Goal: Task Accomplishment & Management: Manage account settings

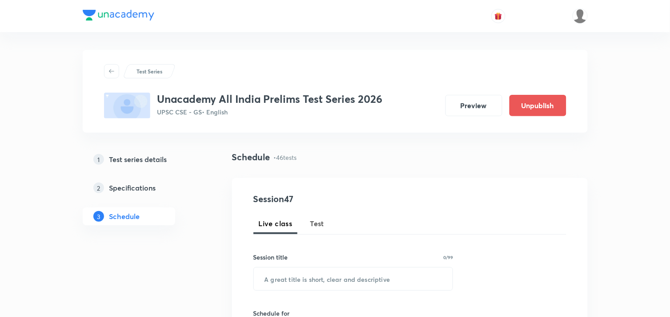
click at [310, 221] on span "Test" at bounding box center [317, 223] width 14 height 11
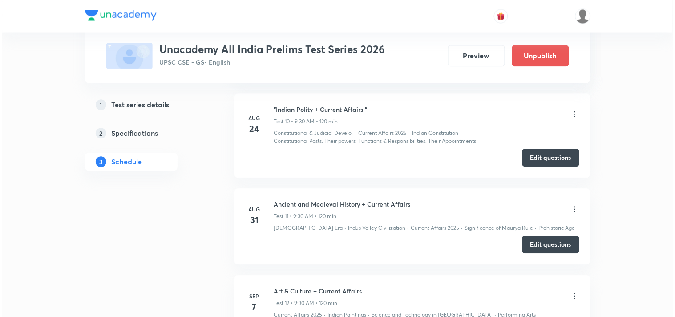
scroll to position [1340, 0]
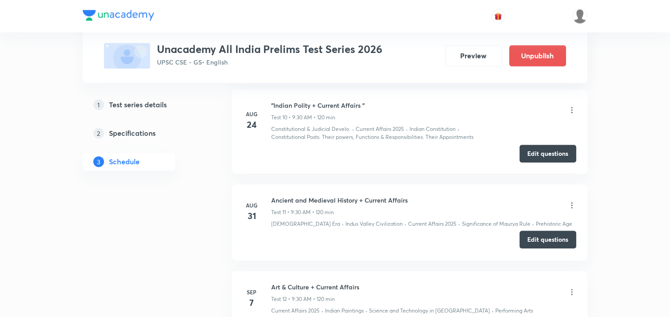
click at [541, 242] on button "Edit questions" at bounding box center [548, 239] width 57 height 18
click at [570, 205] on icon at bounding box center [572, 205] width 9 height 9
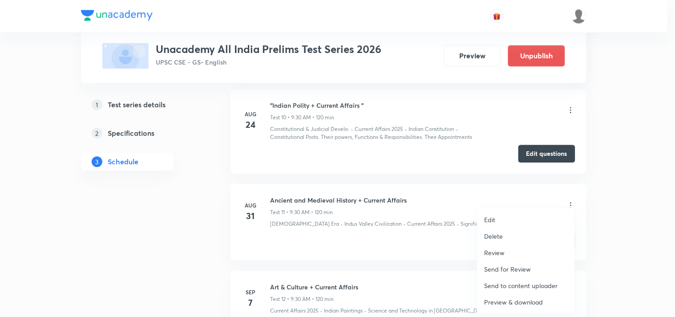
click at [499, 256] on p "Review" at bounding box center [494, 252] width 20 height 9
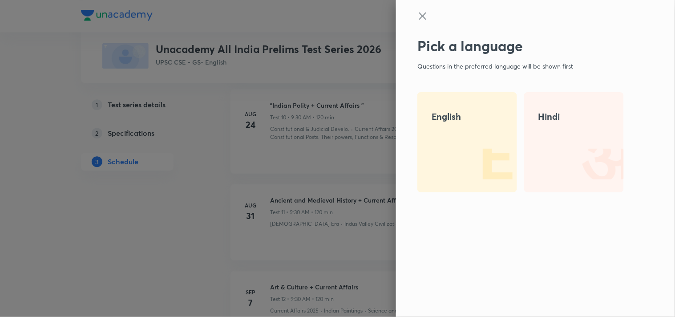
click at [462, 161] on img at bounding box center [488, 163] width 57 height 57
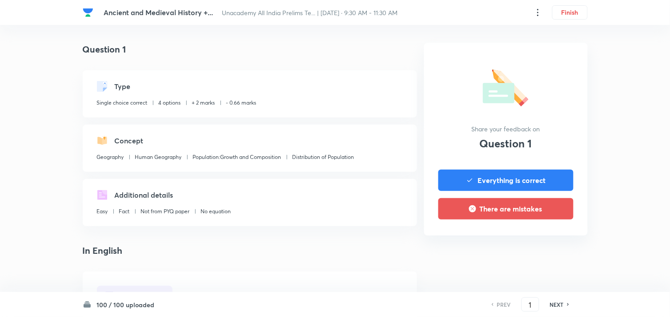
click at [345, 76] on div "Type Single choice correct 4 options + 2 marks - 0.66 marks" at bounding box center [250, 93] width 334 height 47
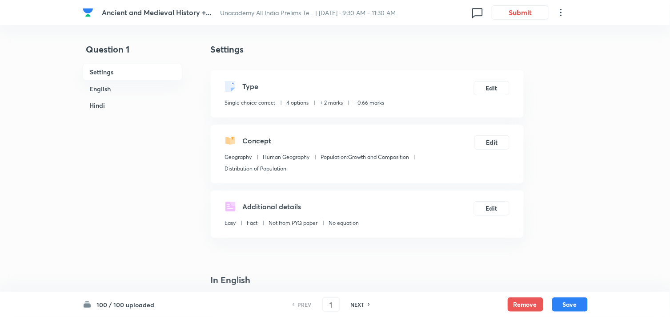
click at [121, 91] on h6 "English" at bounding box center [133, 88] width 100 height 16
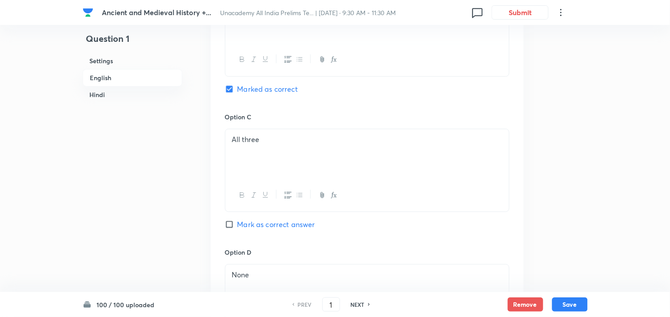
scroll to position [686, 0]
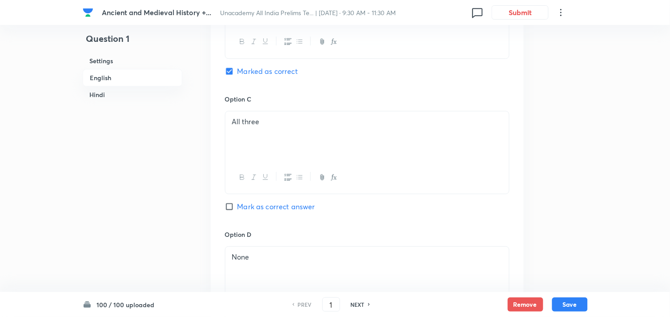
click at [279, 201] on span "Mark as correct answer" at bounding box center [276, 206] width 78 height 11
click at [237, 202] on input "Mark as correct answer" at bounding box center [231, 206] width 12 height 9
checkbox input "true"
checkbox input "false"
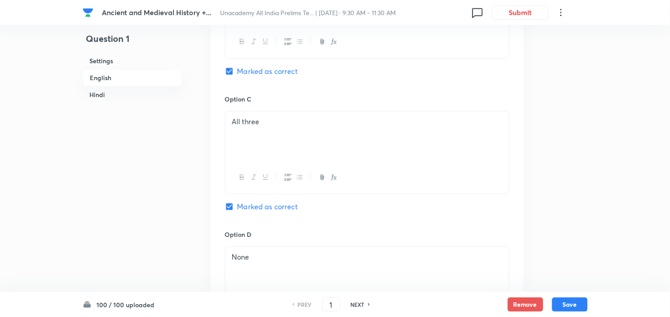
checkbox input "true"
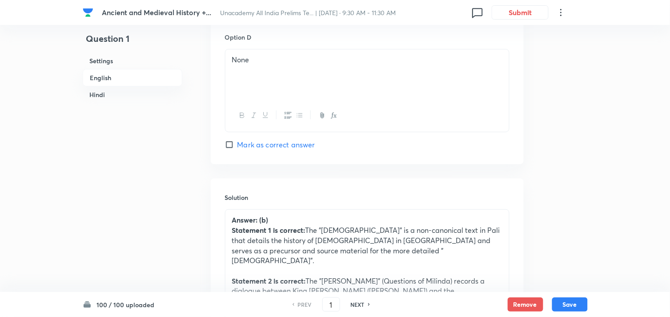
scroll to position [933, 0]
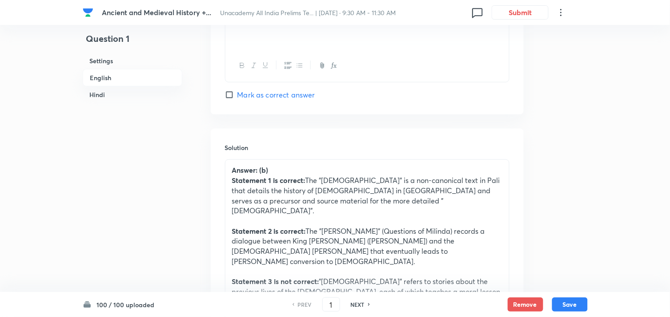
click at [342, 179] on p "Statement 1 is correct: The "[DEMOGRAPHIC_DATA]" is a non-canonical text in Pal…" at bounding box center [367, 195] width 270 height 40
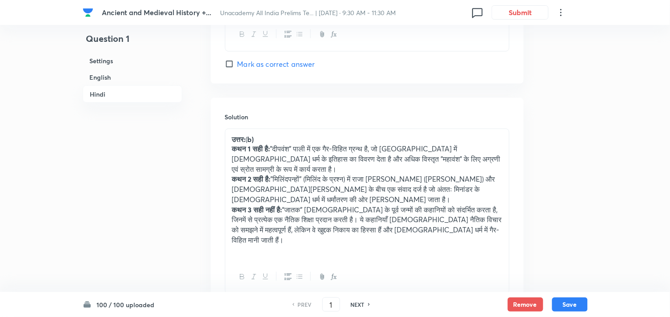
scroll to position [2030, 0]
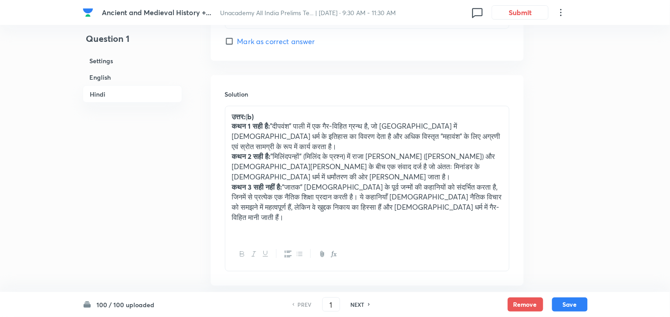
click at [310, 182] on p "कथन 3 सही नहीं है: “[DEMOGRAPHIC_DATA]” [DEMOGRAPHIC_DATA] के पूर्व जन्मों की क…" at bounding box center [367, 202] width 270 height 40
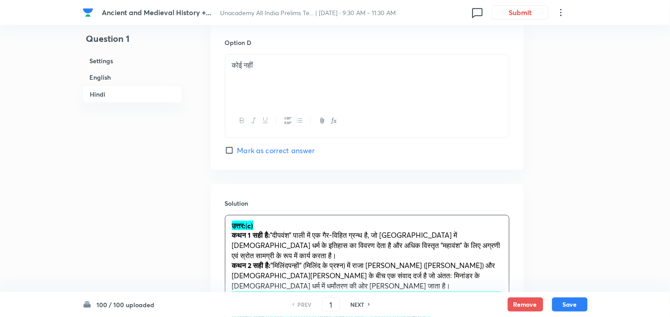
scroll to position [2010, 0]
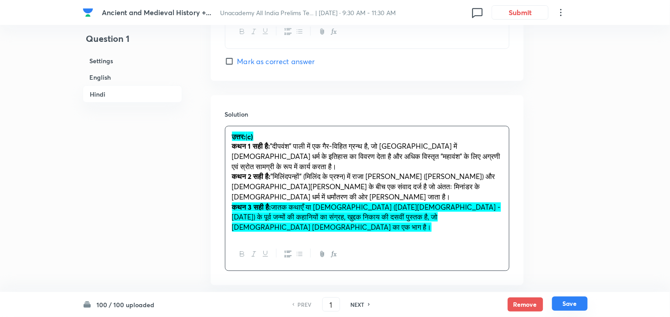
click at [565, 301] on button "Save" at bounding box center [570, 303] width 36 height 14
type input "2"
checkbox input "false"
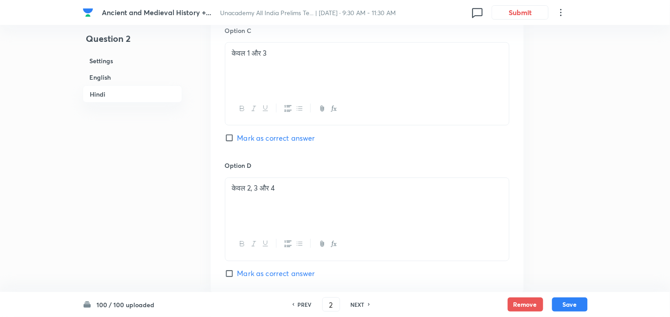
checkbox input "true"
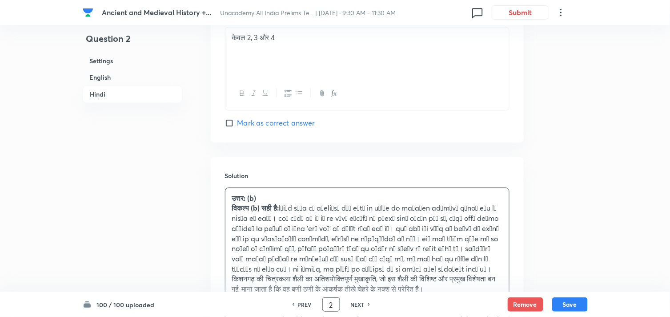
drag, startPoint x: 334, startPoint y: 304, endPoint x: 310, endPoint y: 306, distance: 24.1
click at [310, 306] on div "PREV 2 ​ NEXT" at bounding box center [331, 304] width 115 height 14
type input "10"
checkbox input "false"
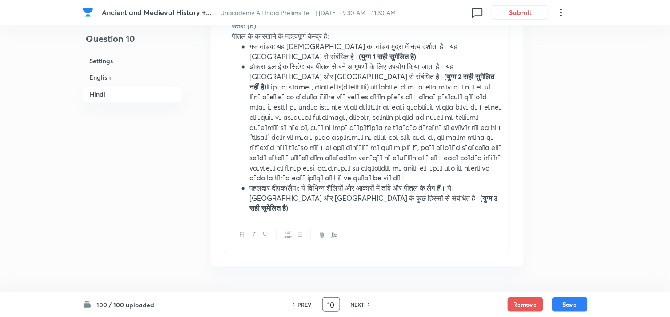
checkbox input "true"
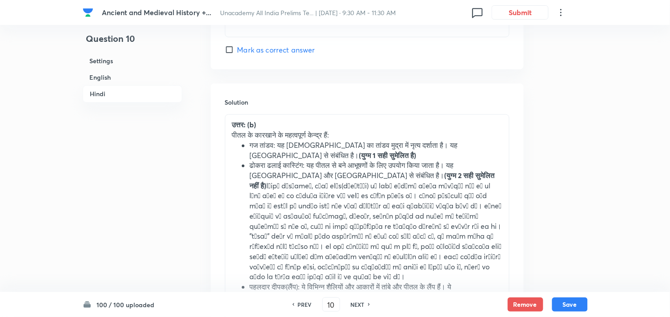
click at [241, 154] on ul "गज तांडव: यह [DEMOGRAPHIC_DATA] का तांडव मुद्रा में नृत्य दर्शाता है। यह [GEOGR…" at bounding box center [367, 227] width 270 height 172
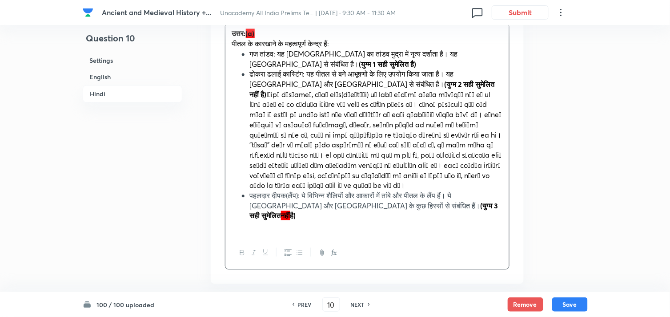
scroll to position [2172, 0]
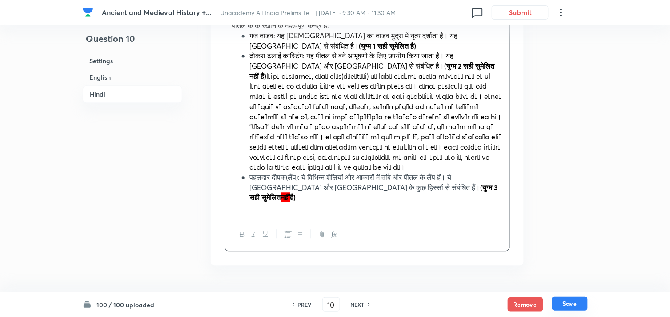
click at [580, 306] on button "Save" at bounding box center [570, 303] width 36 height 14
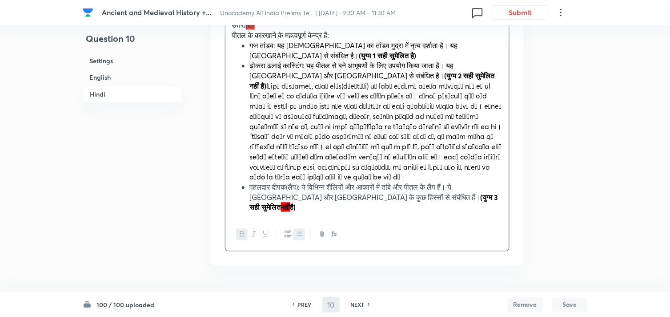
type input "11"
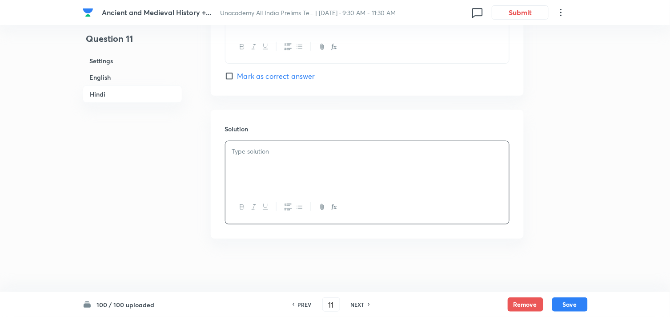
checkbox input "false"
checkbox input "true"
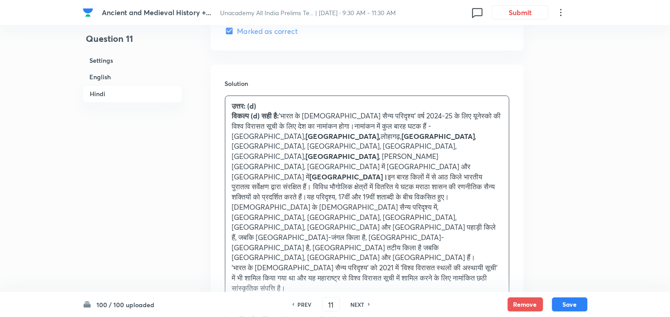
click at [307, 304] on h6 "PREV" at bounding box center [305, 304] width 14 height 8
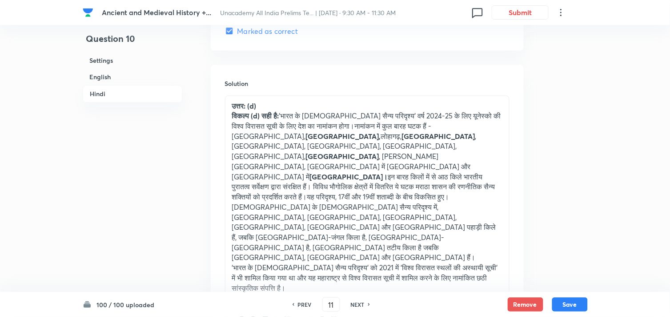
type input "10"
checkbox input "false"
checkbox input "true"
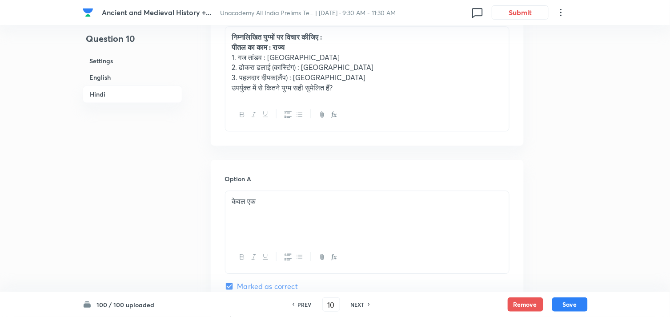
scroll to position [1469, 0]
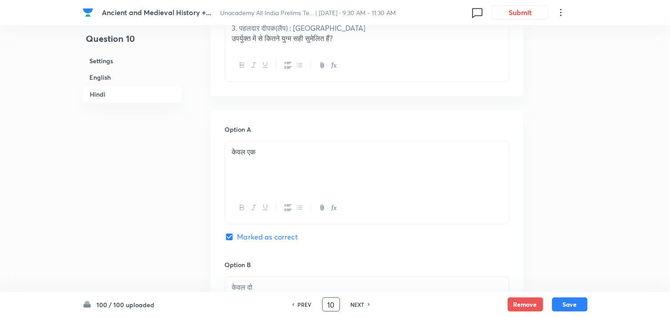
click at [334, 304] on input "10" at bounding box center [331, 305] width 17 height 16
drag, startPoint x: 334, startPoint y: 304, endPoint x: 310, endPoint y: 306, distance: 23.6
click at [310, 306] on div "PREV 10 ​ NEXT" at bounding box center [331, 304] width 115 height 14
type input "18"
checkbox input "false"
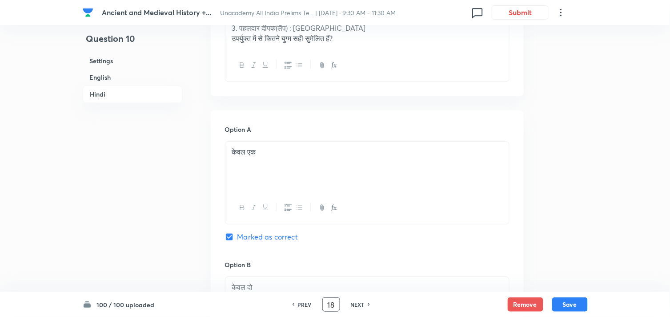
checkbox input "false"
checkbox input "true"
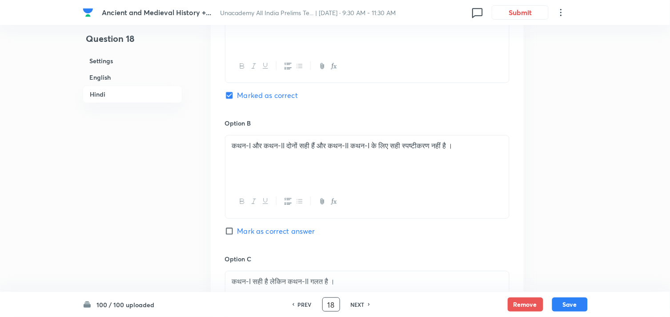
click at [100, 92] on h6 "Hindi" at bounding box center [133, 93] width 100 height 17
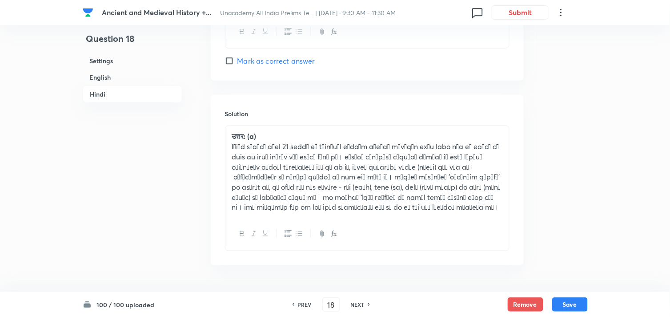
click at [111, 93] on h6 "Hindi" at bounding box center [133, 93] width 100 height 17
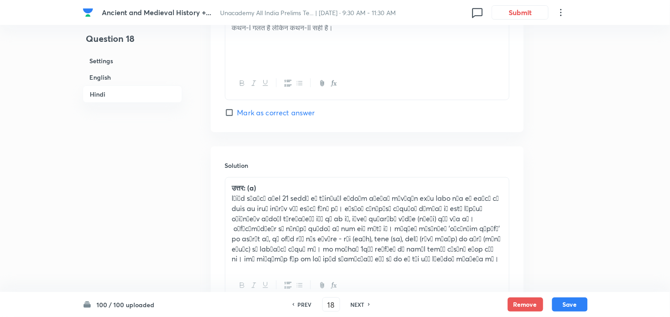
scroll to position [1909, 0]
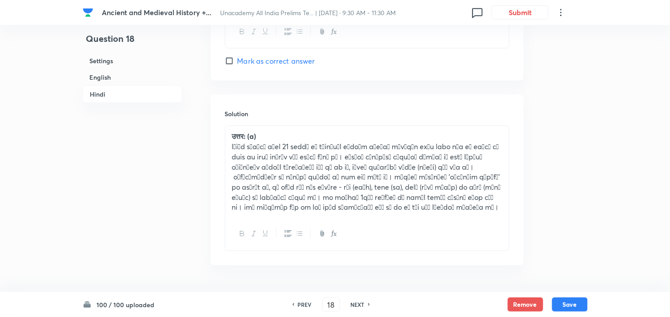
click at [342, 141] on p at bounding box center [367, 176] width 270 height 71
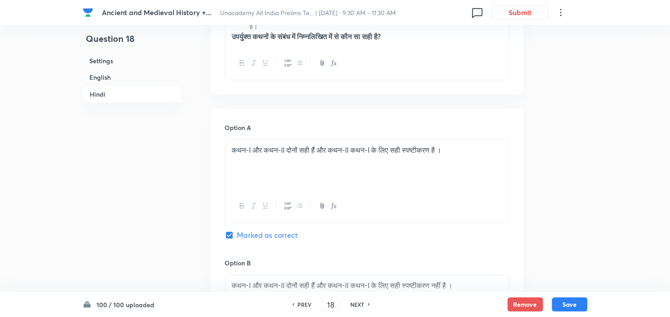
scroll to position [1317, 0]
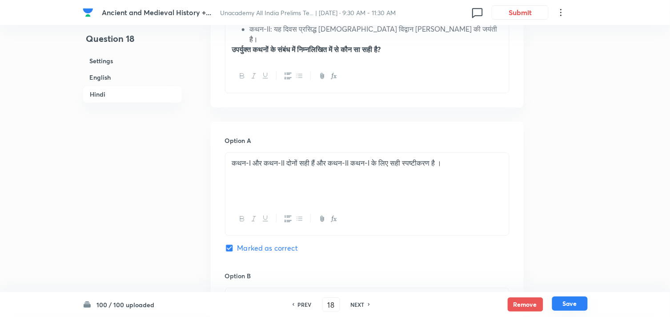
click at [574, 300] on button "Save" at bounding box center [570, 303] width 36 height 14
type input "19"
checkbox input "false"
checkbox input "true"
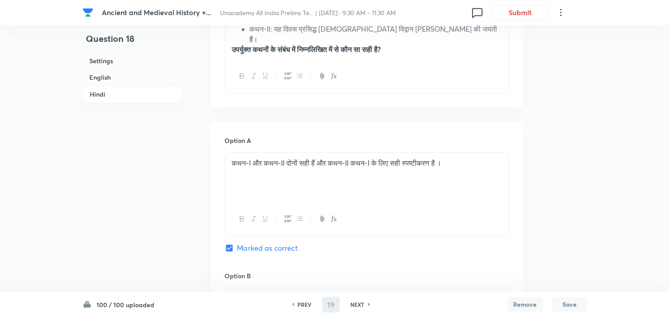
checkbox input "true"
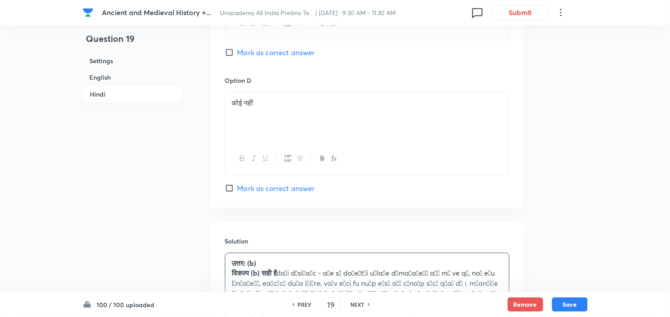
scroll to position [2009, 0]
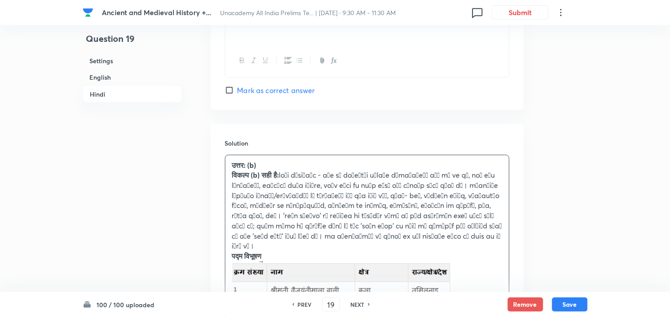
click at [351, 305] on h6 "NEXT" at bounding box center [358, 304] width 14 height 8
type input "20"
checkbox input "false"
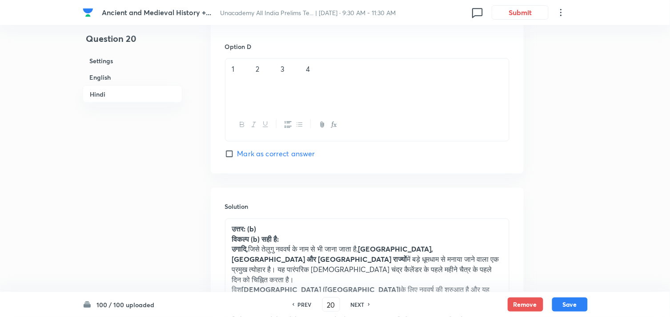
checkbox input "true"
click at [351, 305] on h6 "NEXT" at bounding box center [358, 304] width 14 height 8
type input "21"
checkbox input "false"
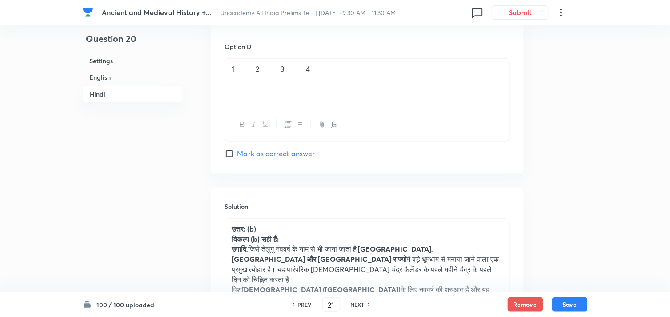
checkbox input "false"
checkbox input "true"
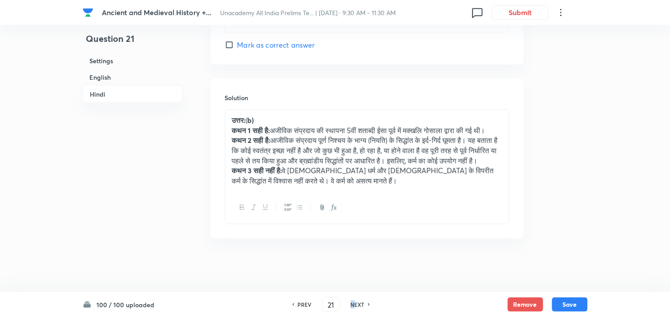
click at [352, 305] on h6 "NEXT" at bounding box center [358, 304] width 14 height 8
type input "22"
checkbox input "false"
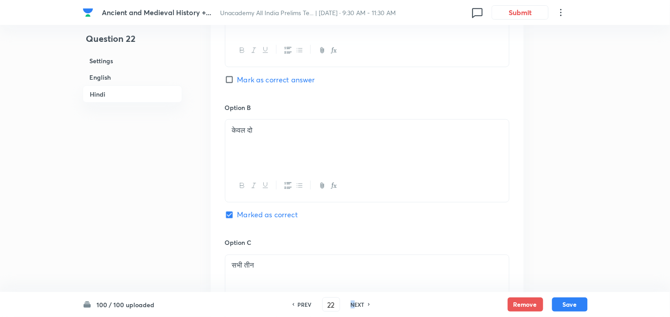
checkbox input "true"
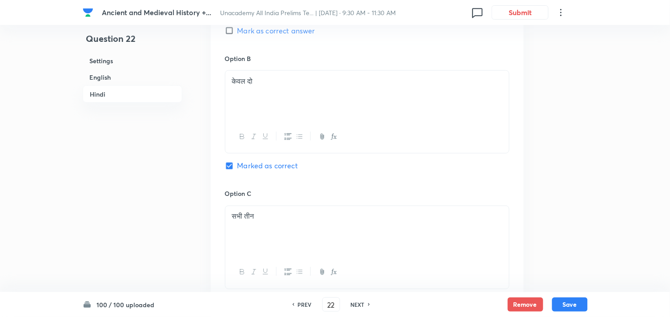
click at [114, 95] on h6 "Hindi" at bounding box center [133, 93] width 100 height 17
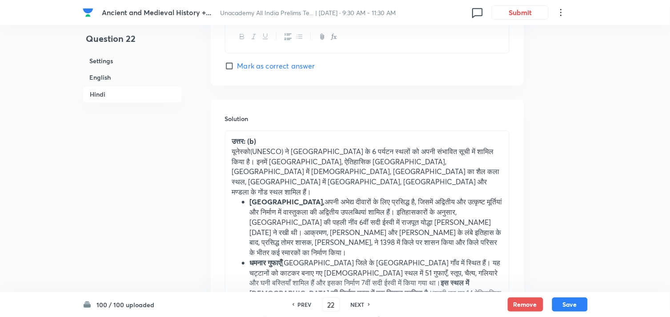
scroll to position [2362, 0]
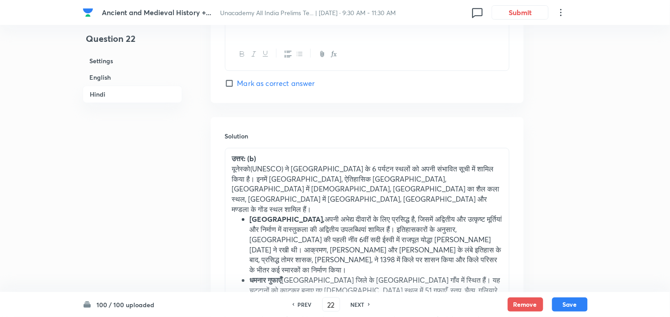
click at [327, 214] on li "[GEOGRAPHIC_DATA]," at bounding box center [376, 244] width 253 height 60
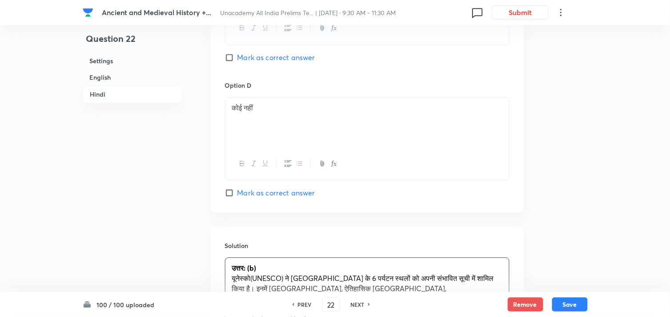
scroll to position [2549, 0]
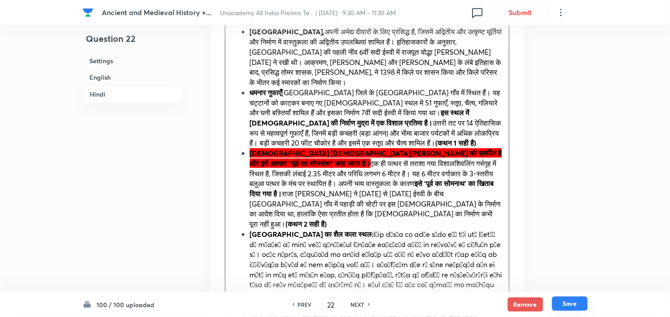
click at [563, 301] on button "Save" at bounding box center [570, 303] width 36 height 14
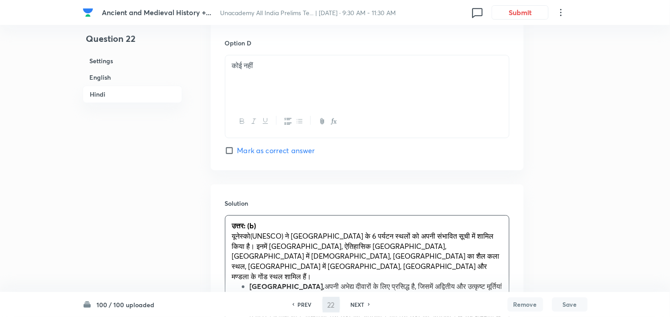
type input "23"
checkbox input "false"
checkbox input "true"
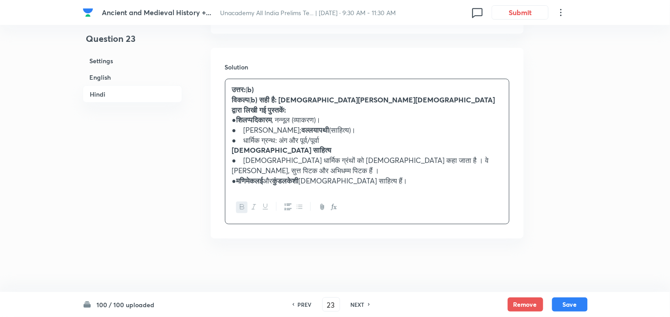
scroll to position [1870, 0]
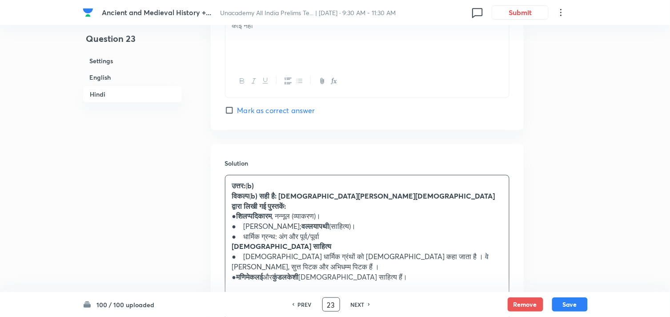
drag, startPoint x: 331, startPoint y: 305, endPoint x: 310, endPoint y: 304, distance: 21.4
click at [310, 304] on div "PREV 23 ​ NEXT" at bounding box center [331, 304] width 115 height 14
type input "1"
type input "31"
checkbox input "false"
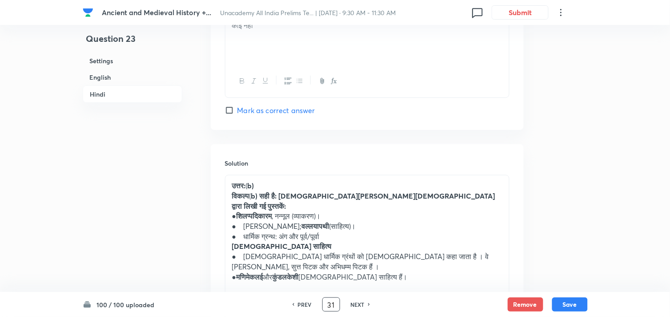
checkbox input "false"
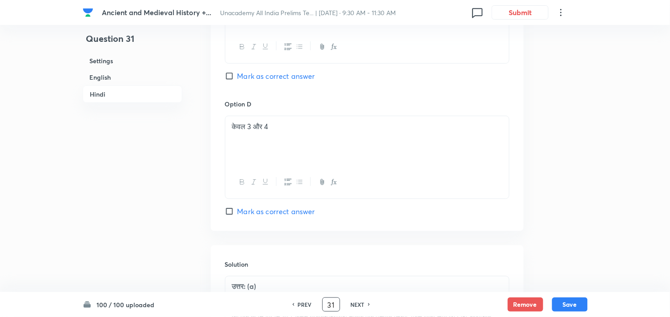
checkbox input "true"
click at [133, 72] on h6 "English" at bounding box center [133, 77] width 100 height 16
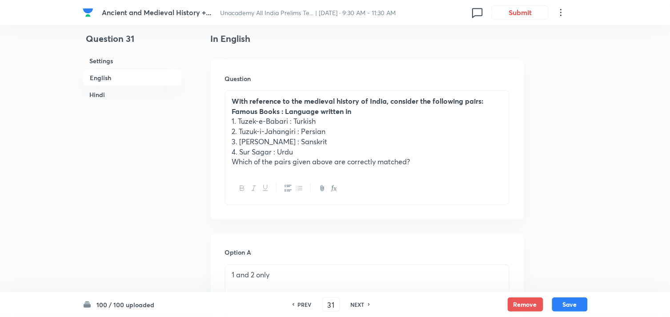
click at [113, 86] on h6 "Hindi" at bounding box center [133, 94] width 100 height 16
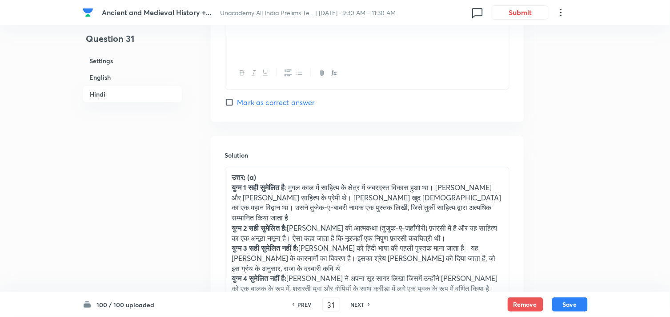
scroll to position [2029, 0]
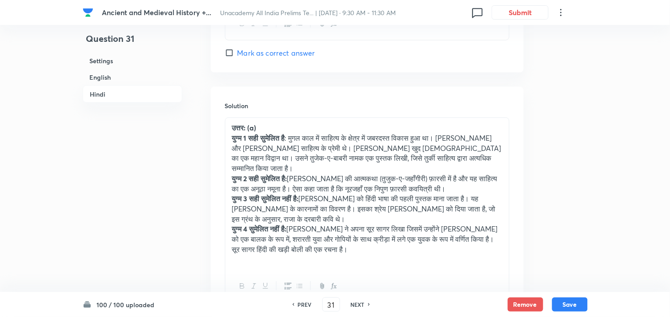
click at [298, 194] on strong "युग्म 3 सही सुमेलित नहीं है:" at bounding box center [265, 198] width 67 height 9
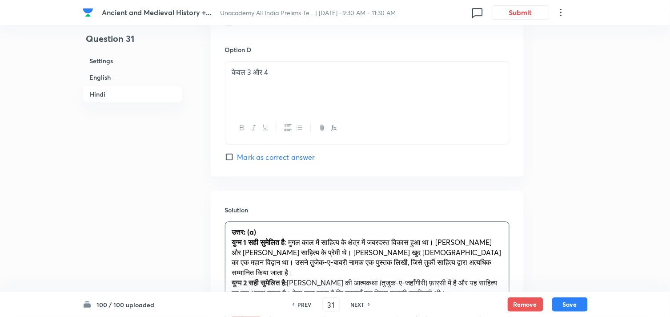
scroll to position [2061, 0]
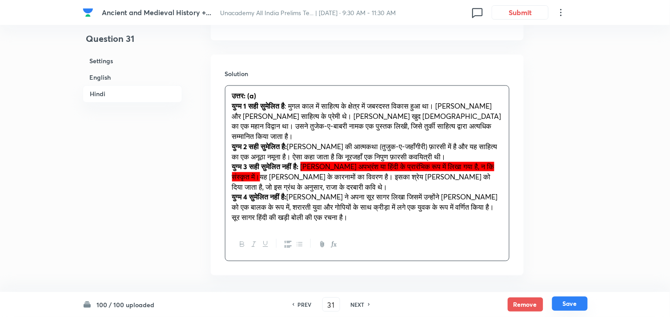
click at [571, 305] on button "Save" at bounding box center [570, 303] width 36 height 14
type input "32"
checkbox input "false"
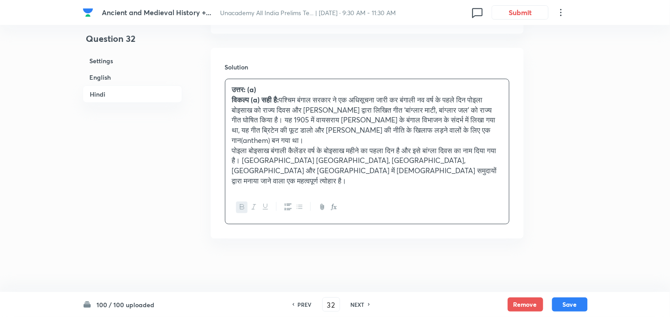
checkbox input "true"
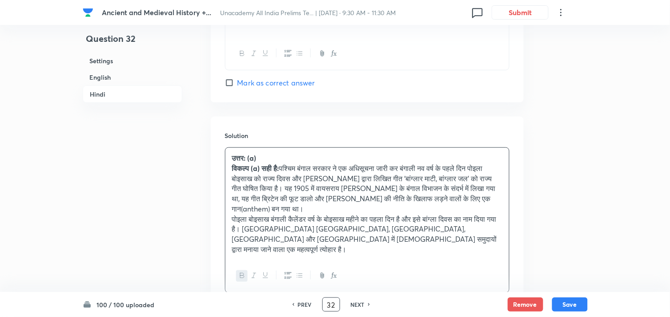
drag, startPoint x: 336, startPoint y: 305, endPoint x: 306, endPoint y: 304, distance: 30.3
click at [307, 304] on div "PREV 32 ​ NEXT" at bounding box center [331, 304] width 115 height 14
type input "35"
checkbox input "false"
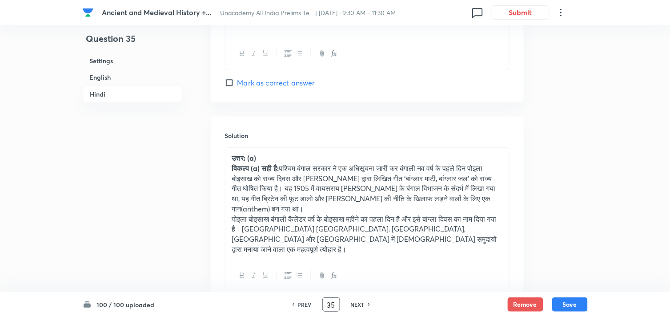
checkbox input "true"
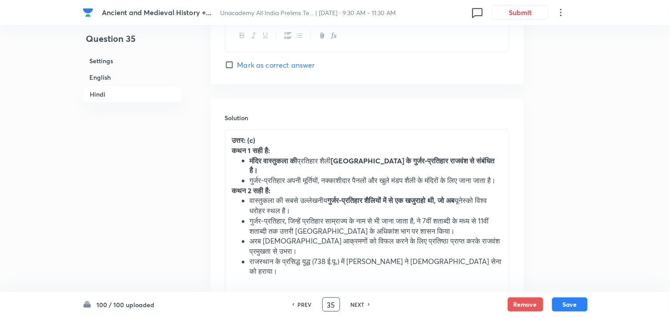
scroll to position [2061, 0]
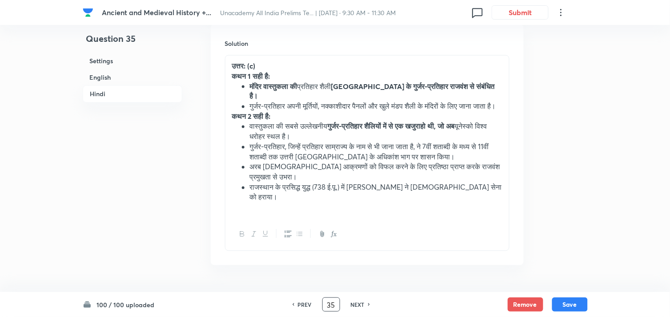
click at [329, 142] on li "गुर्जर-प्रतिहार, जिन्हें प्रतिहार साम्राज्य के नाम से भी जाना जाता है, ने 7वीं …" at bounding box center [376, 152] width 253 height 20
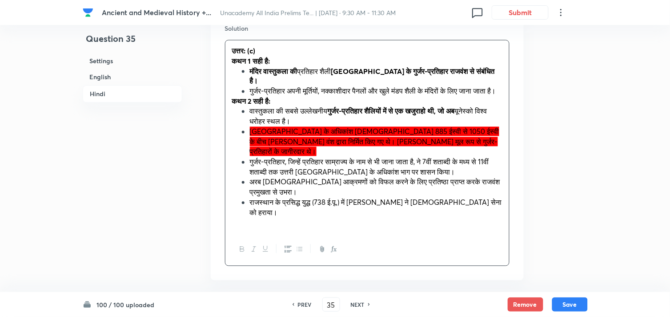
scroll to position [2081, 0]
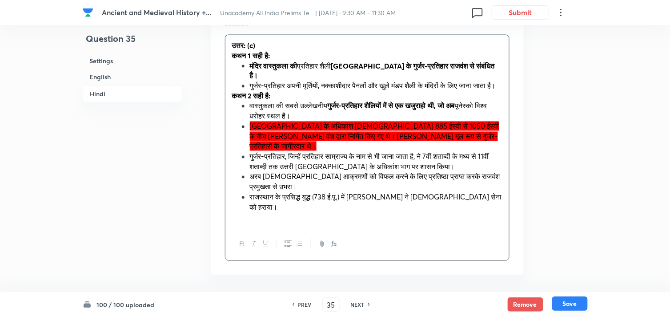
click at [576, 304] on button "Save" at bounding box center [570, 303] width 36 height 14
type input "36"
checkbox input "false"
checkbox input "true"
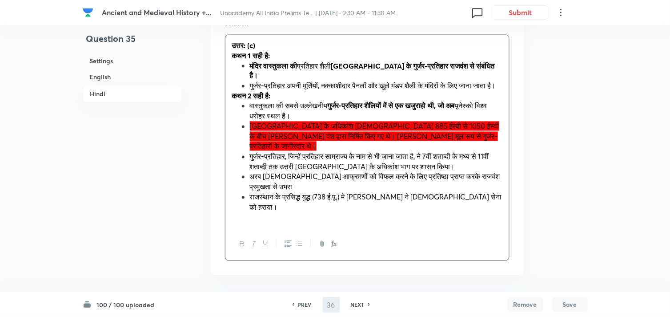
checkbox input "true"
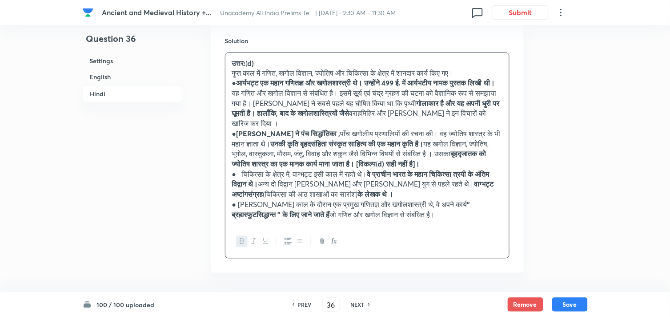
scroll to position [1986, 0]
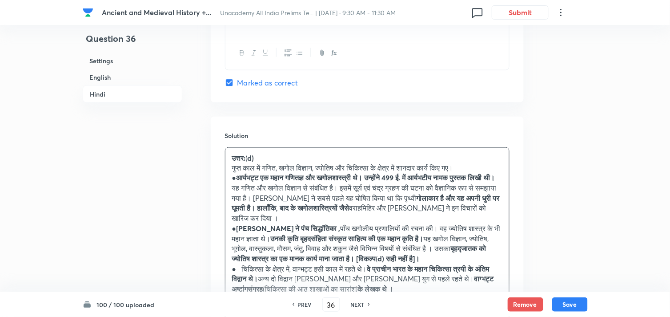
click at [358, 305] on h6 "NEXT" at bounding box center [358, 304] width 14 height 8
type input "37"
checkbox input "false"
checkbox input "true"
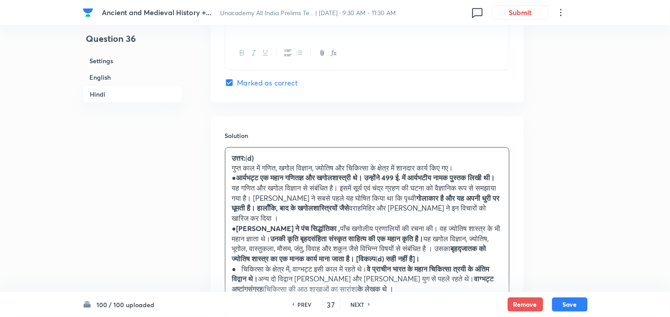
checkbox input "true"
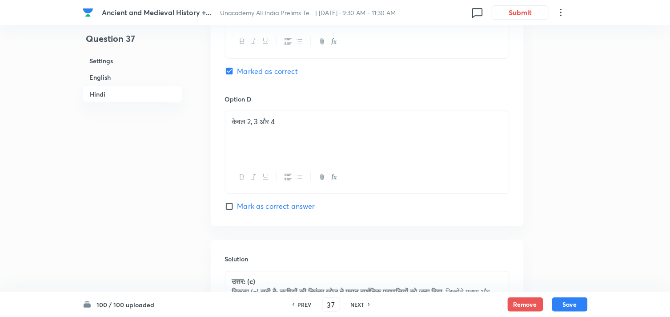
click at [358, 305] on h6 "NEXT" at bounding box center [358, 304] width 14 height 8
type input "38"
checkbox input "false"
checkbox input "true"
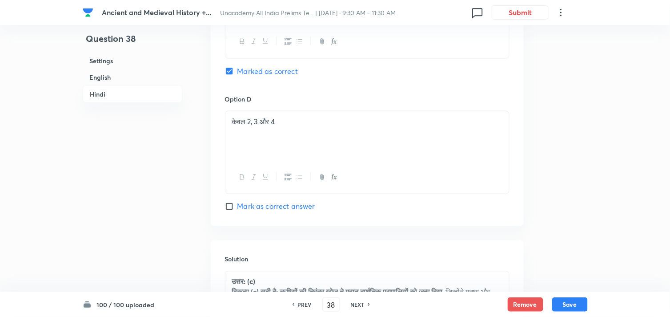
checkbox input "true"
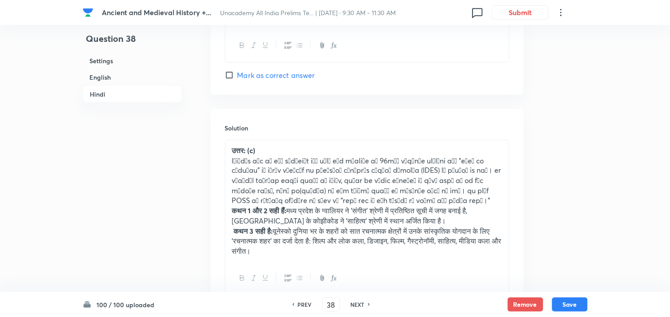
click at [358, 305] on h6 "NEXT" at bounding box center [358, 304] width 14 height 8
type input "39"
checkbox input "false"
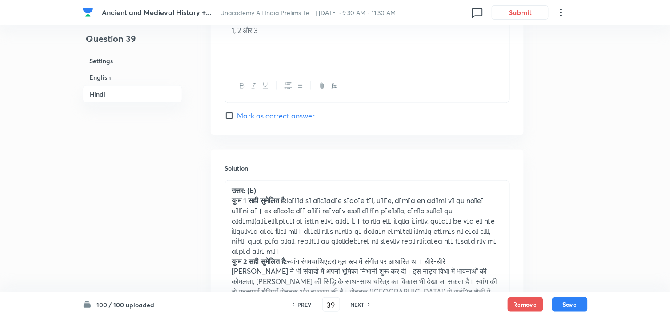
checkbox input "true"
click at [101, 92] on h6 "Hindi" at bounding box center [133, 93] width 100 height 17
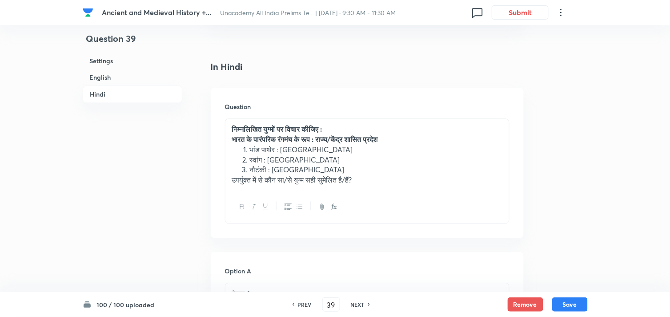
click at [334, 155] on li "स्वांग : [GEOGRAPHIC_DATA]" at bounding box center [376, 160] width 253 height 10
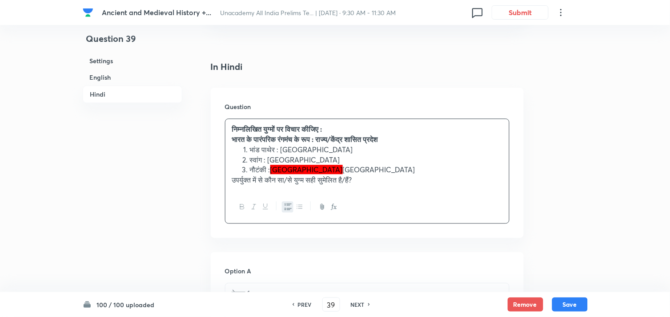
click at [334, 165] on li "नौटंकी : महाराष्ट्र [GEOGRAPHIC_DATA]" at bounding box center [376, 170] width 253 height 10
click at [311, 165] on li "नौटंकी : [GEOGRAPHIC_DATA]" at bounding box center [376, 170] width 253 height 10
click at [130, 79] on h6 "English" at bounding box center [133, 77] width 100 height 16
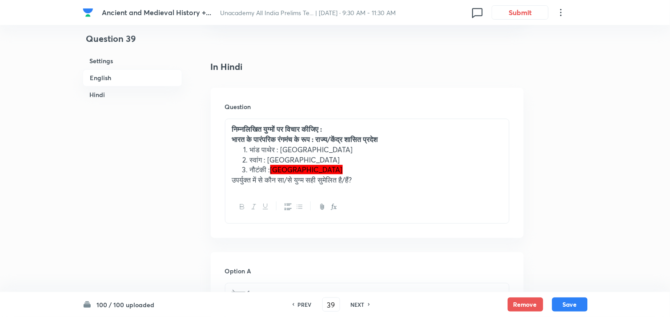
scroll to position [241, 0]
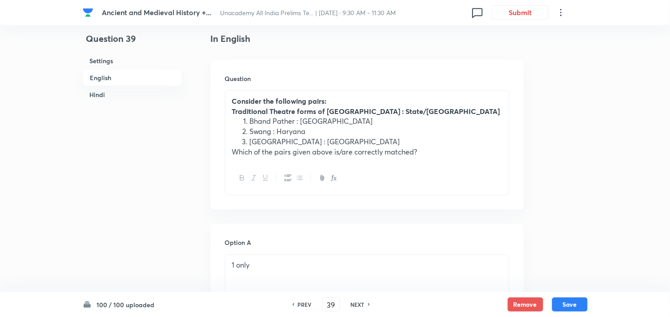
click at [105, 96] on h6 "Hindi" at bounding box center [133, 94] width 100 height 16
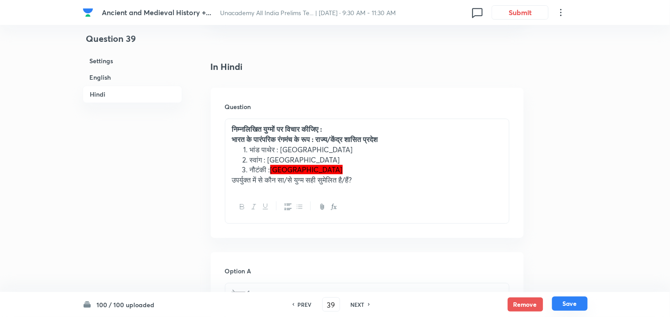
click at [567, 303] on button "Save" at bounding box center [570, 303] width 36 height 14
type input "40"
checkbox input "false"
checkbox input "true"
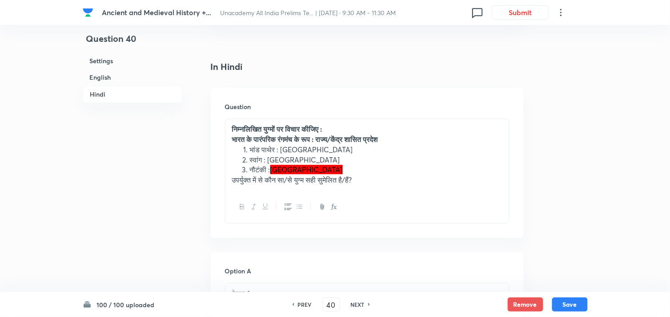
checkbox input "true"
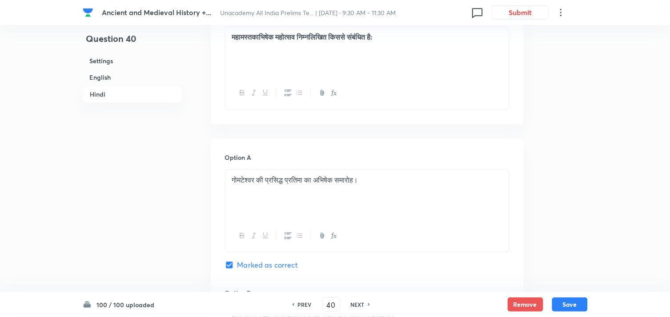
click at [359, 304] on h6 "NEXT" at bounding box center [358, 304] width 14 height 8
type input "41"
checkbox input "false"
checkbox input "true"
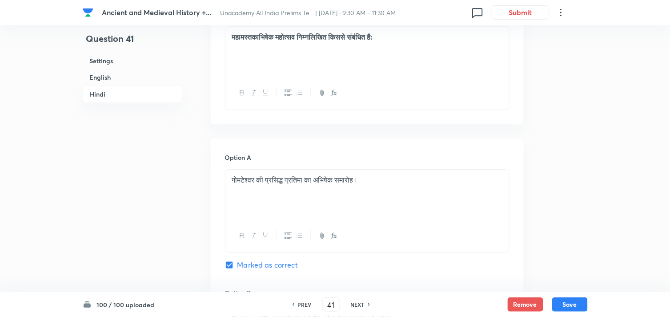
checkbox input "true"
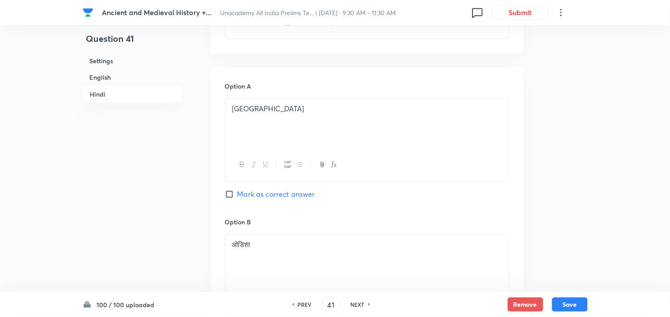
click at [359, 304] on h6 "NEXT" at bounding box center [358, 304] width 14 height 8
type input "42"
checkbox input "false"
checkbox input "true"
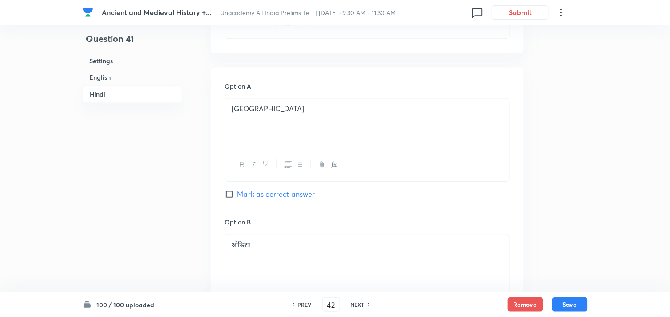
checkbox input "true"
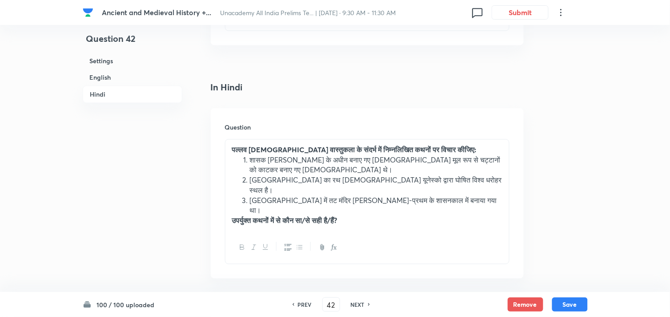
click at [359, 304] on h6 "NEXT" at bounding box center [358, 304] width 14 height 8
type input "43"
checkbox input "false"
checkbox input "true"
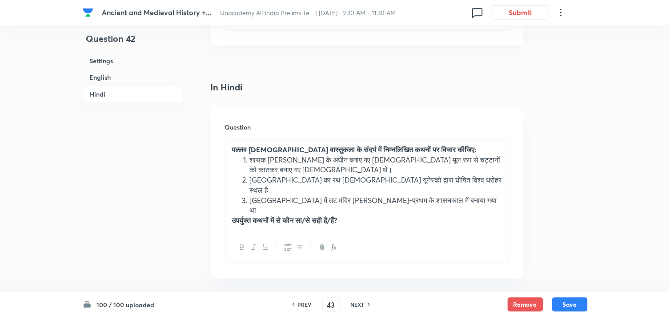
checkbox input "true"
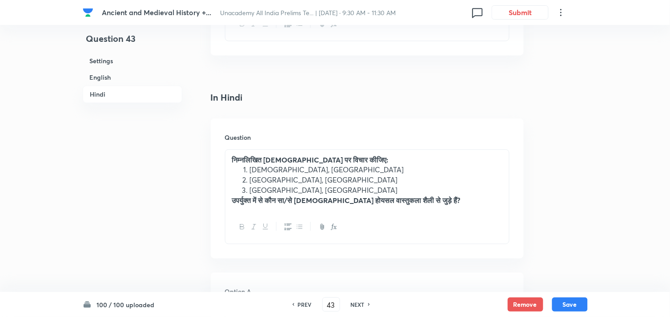
click at [359, 304] on h6 "NEXT" at bounding box center [358, 304] width 14 height 8
type input "44"
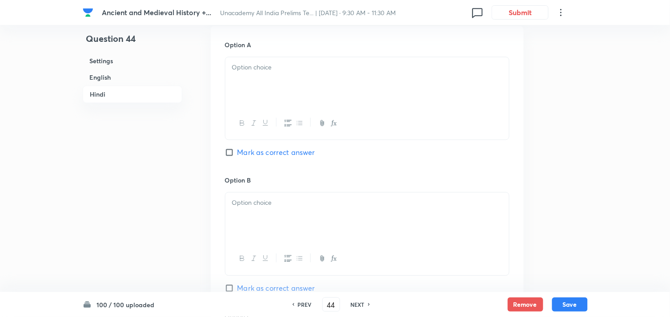
checkbox input "false"
checkbox input "true"
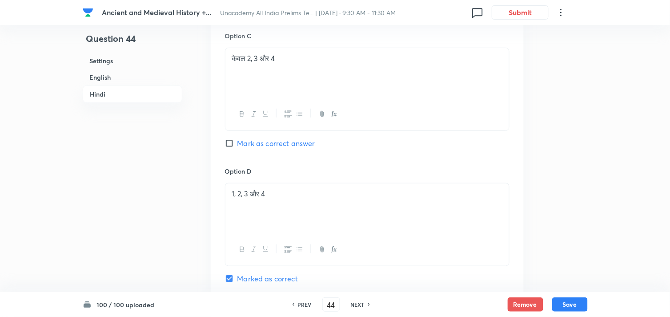
scroll to position [1960, 0]
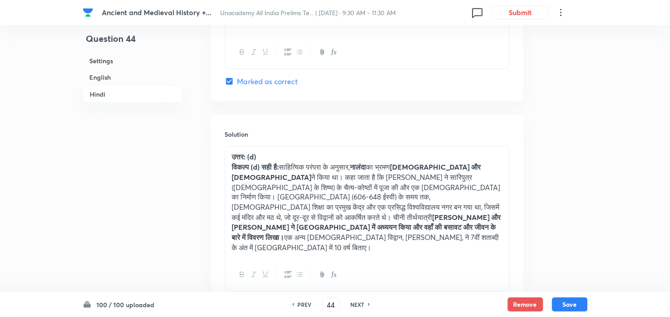
click at [327, 162] on p "विकल्प (d) सही है: साहित्यिक परंपरा के अनुसार, नालंदा का [PERSON_NAME][DEMOGRAP…" at bounding box center [367, 207] width 270 height 91
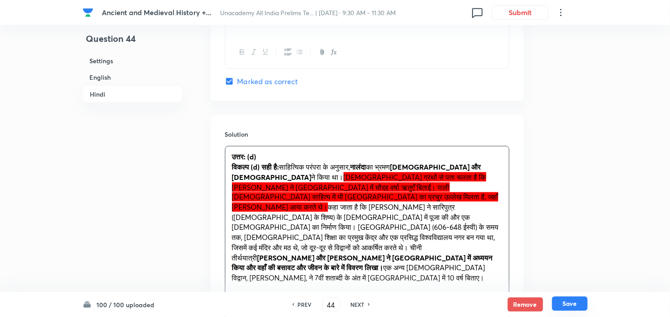
click at [568, 303] on button "Save" at bounding box center [570, 303] width 36 height 14
type input "45"
checkbox input "false"
checkbox input "true"
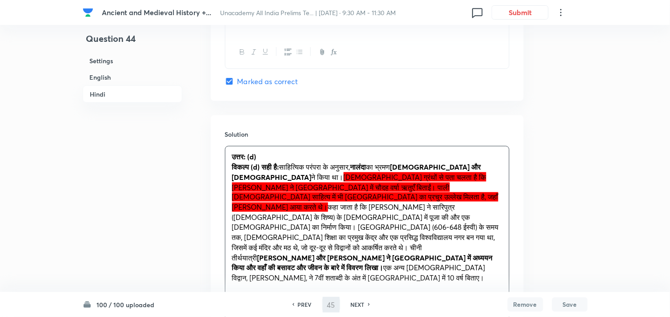
checkbox input "true"
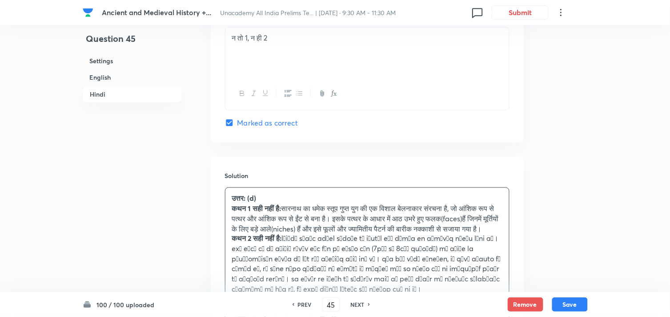
click at [349, 304] on div "NEXT" at bounding box center [359, 304] width 24 height 8
type input "46"
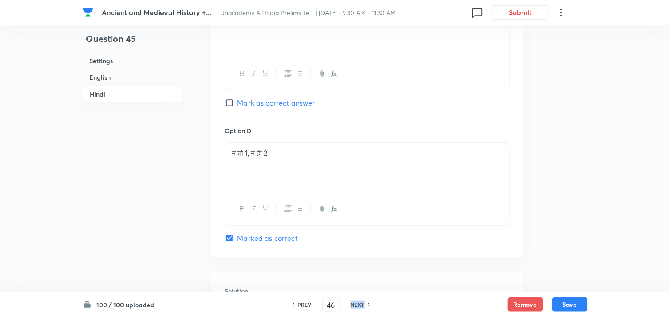
checkbox input "false"
click at [349, 304] on div "NEXT" at bounding box center [359, 304] width 24 height 8
checkbox input "true"
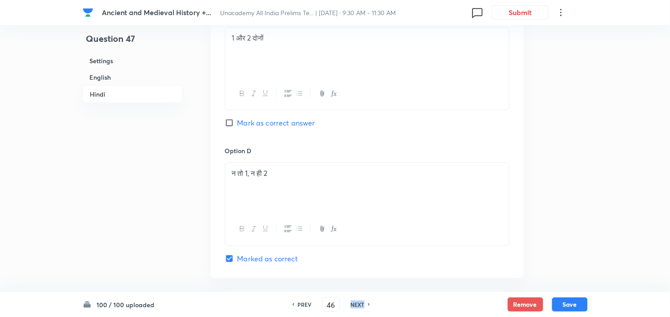
type input "47"
checkbox input "false"
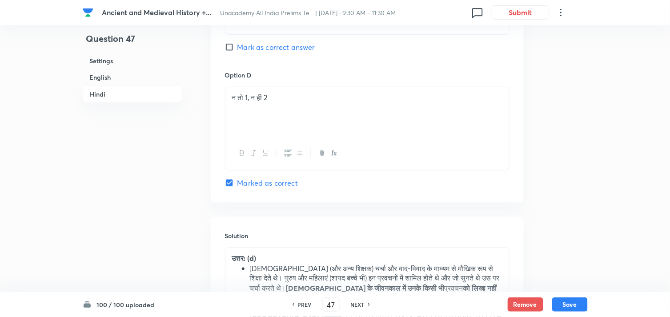
checkbox input "true"
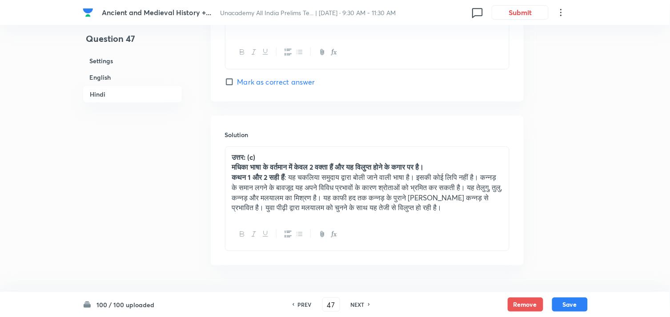
click at [349, 304] on div "NEXT" at bounding box center [359, 304] width 24 height 8
type input "48"
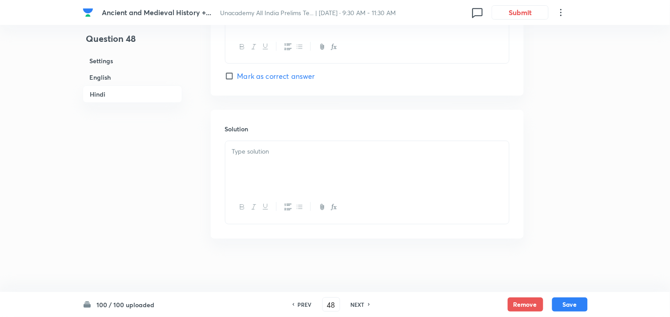
checkbox input "false"
checkbox input "true"
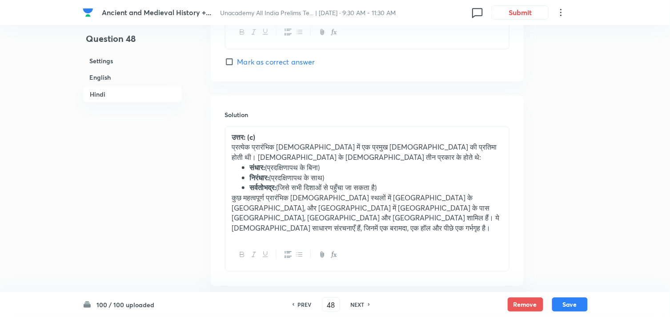
click at [349, 304] on div "NEXT" at bounding box center [359, 304] width 24 height 8
type input "49"
checkbox input "false"
checkbox input "true"
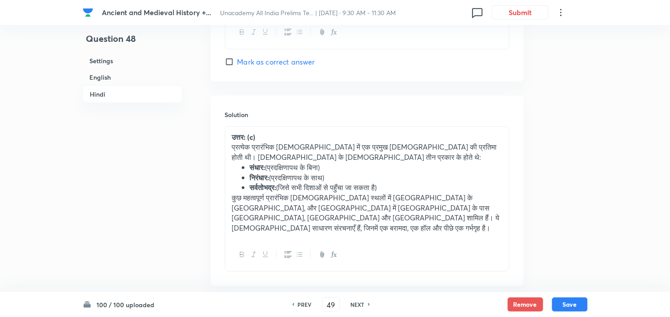
checkbox input "true"
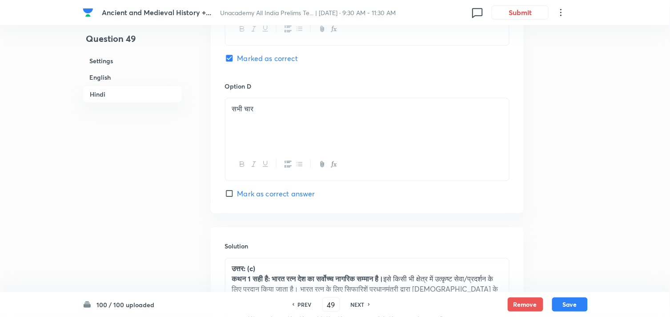
click at [349, 304] on div "NEXT" at bounding box center [359, 304] width 24 height 8
type input "50"
checkbox input "false"
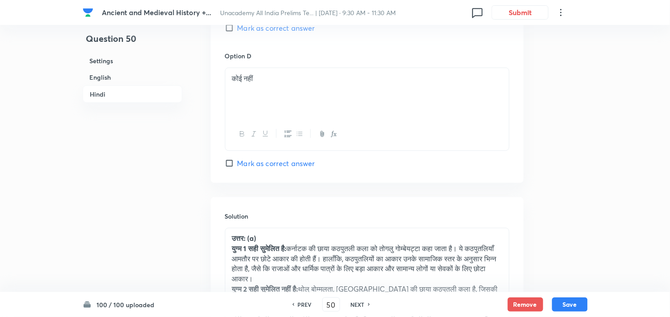
checkbox input "true"
click at [349, 304] on div "NEXT" at bounding box center [359, 304] width 24 height 8
type input "51"
checkbox input "false"
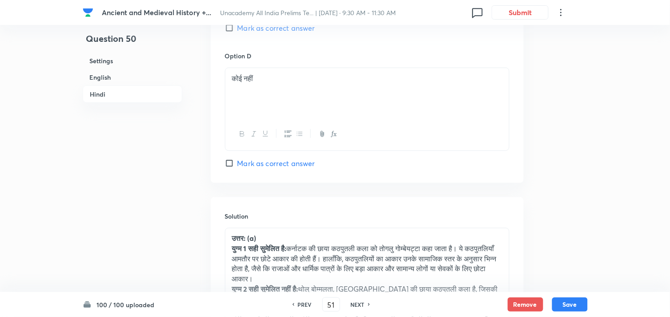
checkbox input "false"
checkbox input "true"
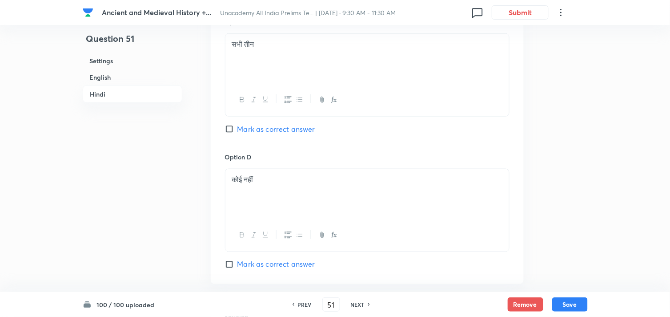
click at [349, 304] on div "NEXT" at bounding box center [359, 304] width 24 height 8
type input "52"
checkbox input "false"
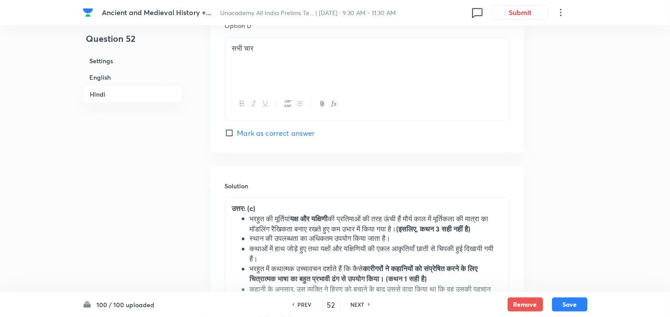
checkbox input "true"
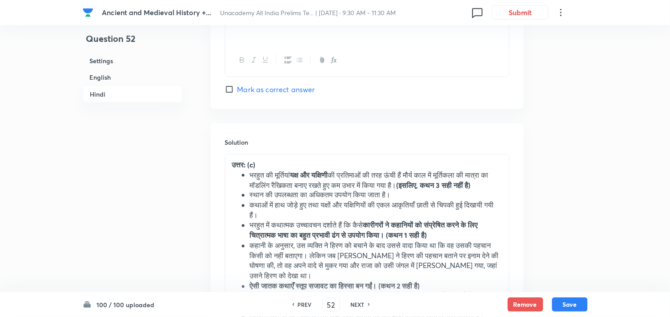
scroll to position [2017, 0]
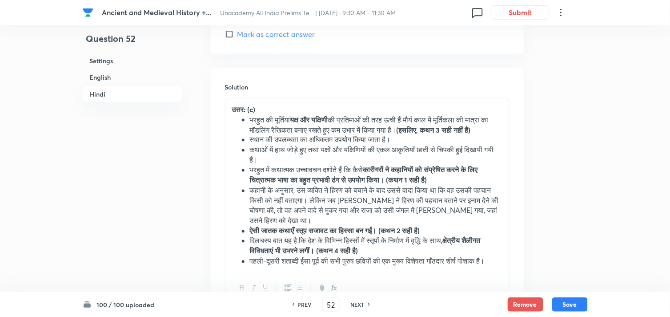
click at [112, 79] on h6 "English" at bounding box center [133, 77] width 100 height 16
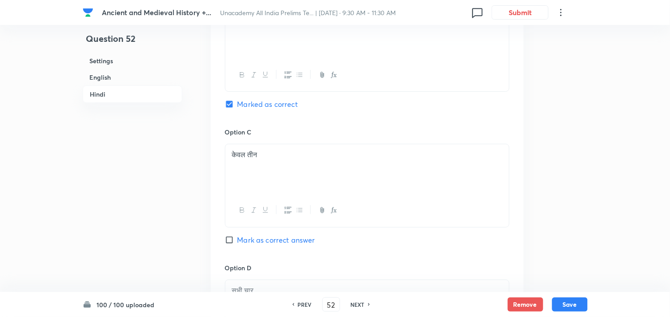
scroll to position [1674, 0]
click at [284, 152] on p "केवल तीन" at bounding box center [367, 157] width 270 height 10
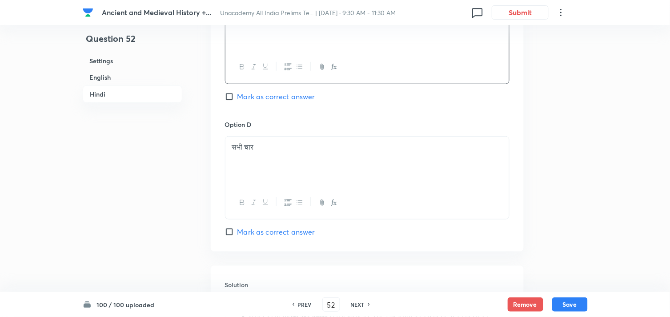
scroll to position [1822, 0]
click at [282, 138] on div "सभी चार" at bounding box center [367, 159] width 284 height 50
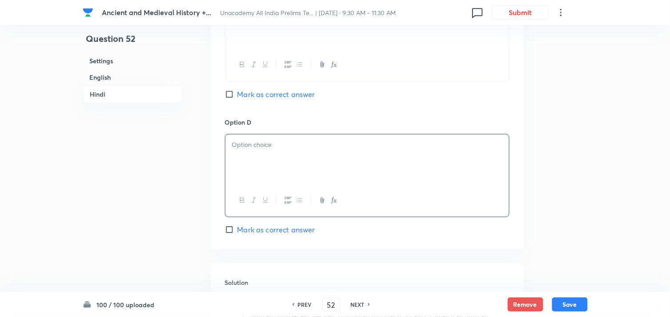
paste div
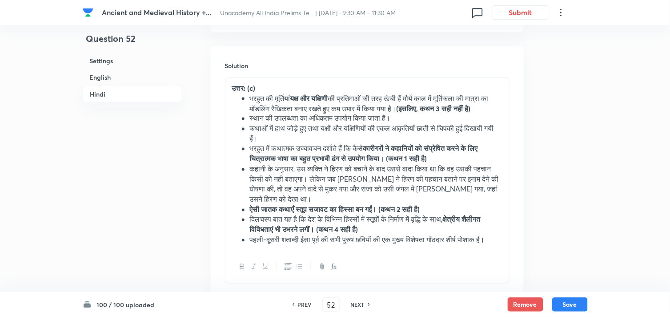
scroll to position [1953, 0]
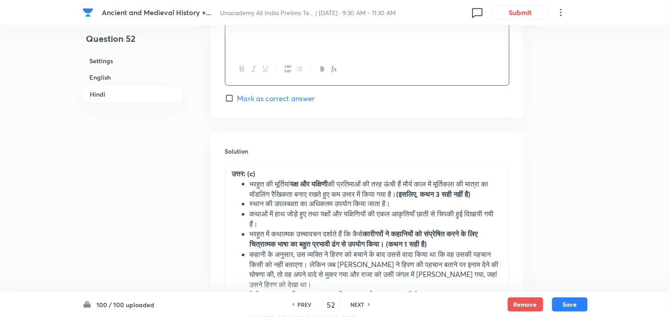
click at [304, 179] on li "भरहुत की मूर्तियां यक्ष और यक्षिणी की प्रतिमाओं की तरह ऊंची हैं मौर्य काल में म…" at bounding box center [376, 189] width 253 height 20
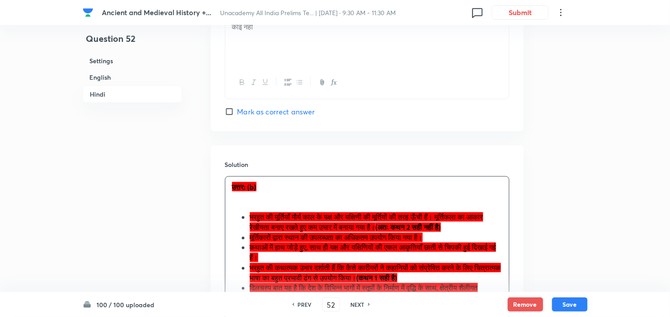
scroll to position [2038, 0]
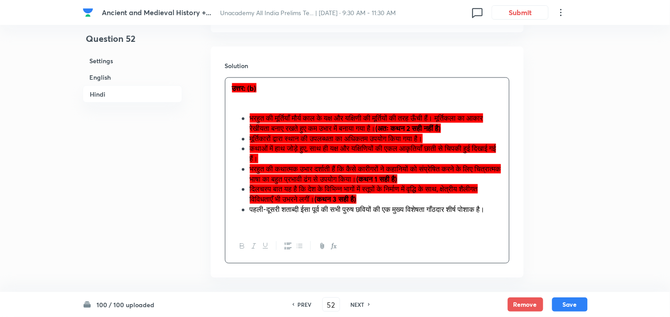
click at [280, 93] on p at bounding box center [367, 98] width 270 height 10
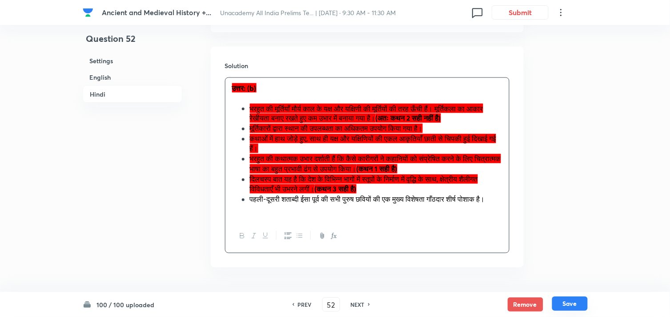
click at [571, 304] on button "Save" at bounding box center [570, 303] width 36 height 14
type input "53"
checkbox input "false"
checkbox input "true"
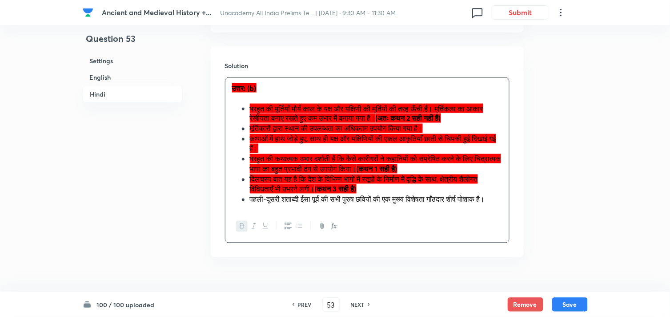
checkbox input "true"
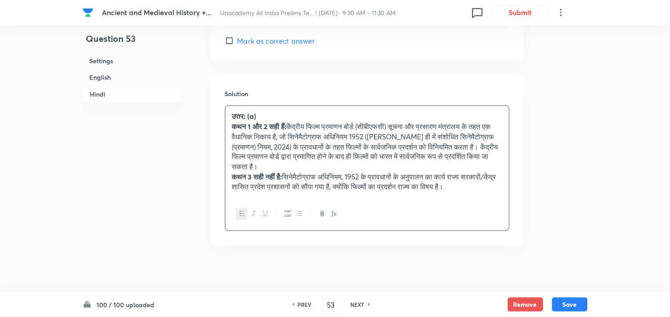
click at [357, 301] on h6 "NEXT" at bounding box center [358, 304] width 14 height 8
type input "54"
checkbox input "false"
click at [357, 301] on h6 "NEXT" at bounding box center [358, 304] width 14 height 8
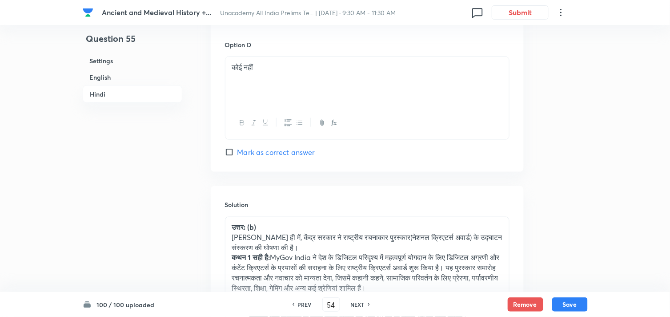
checkbox input "true"
type input "55"
checkbox input "false"
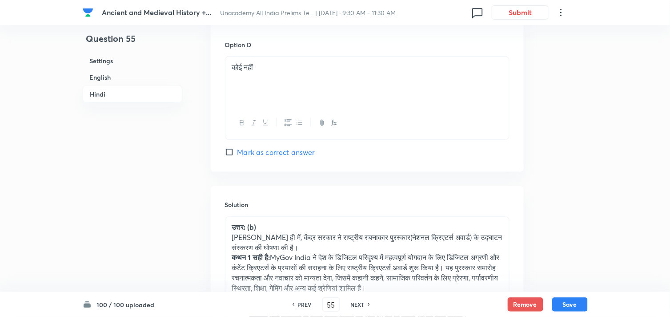
click at [357, 301] on h6 "NEXT" at bounding box center [358, 304] width 14 height 8
checkbox input "true"
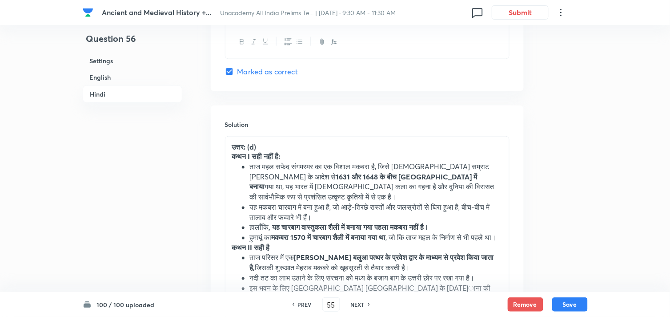
type input "56"
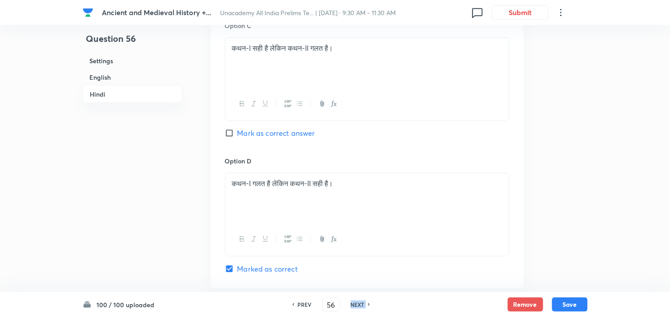
checkbox input "false"
click at [357, 301] on h6 "NEXT" at bounding box center [358, 304] width 14 height 8
checkbox input "true"
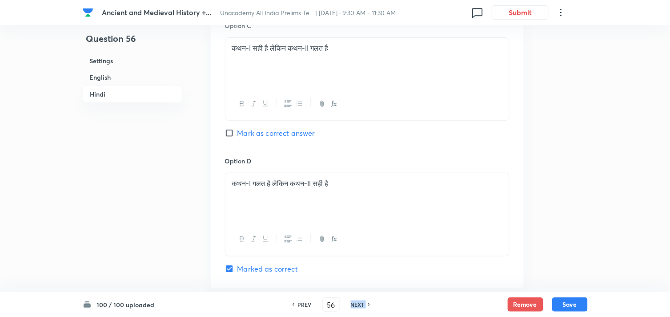
click at [357, 301] on h6 "NEXT" at bounding box center [358, 304] width 14 height 8
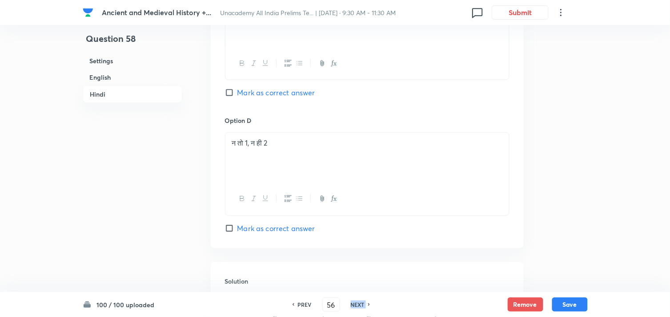
type input "57"
checkbox input "false"
type input "58"
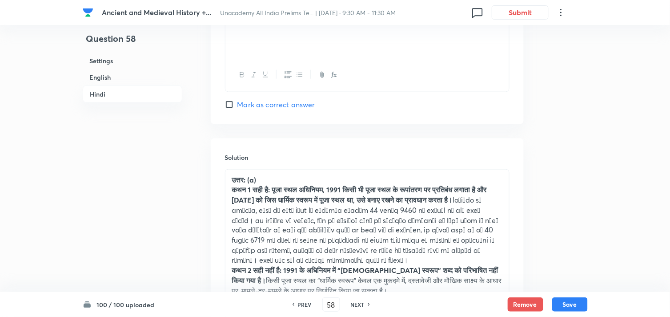
checkbox input "true"
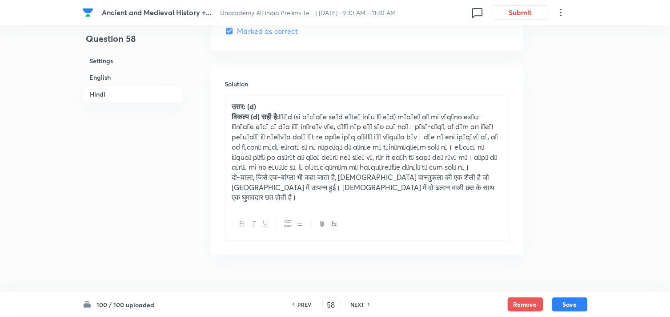
click at [357, 302] on h6 "NEXT" at bounding box center [358, 304] width 14 height 8
type input "59"
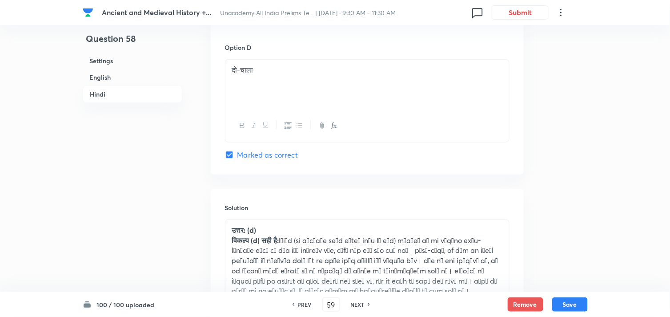
checkbox input "false"
checkbox input "true"
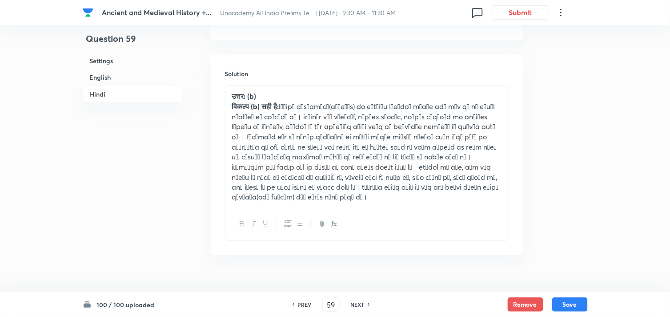
click at [357, 302] on h6 "NEXT" at bounding box center [358, 304] width 14 height 8
type input "60"
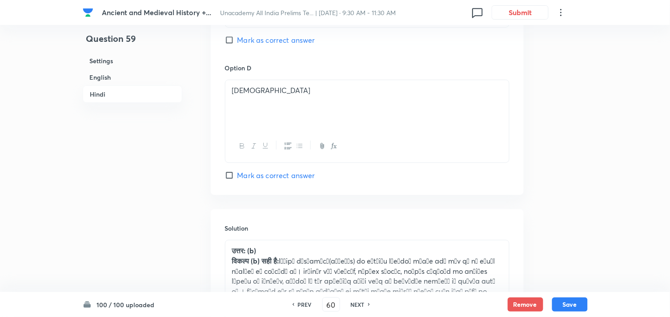
checkbox input "false"
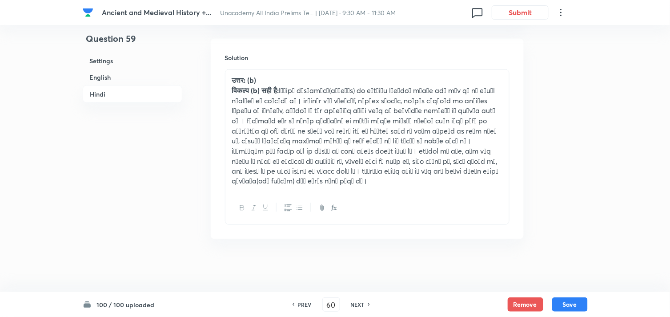
checkbox input "true"
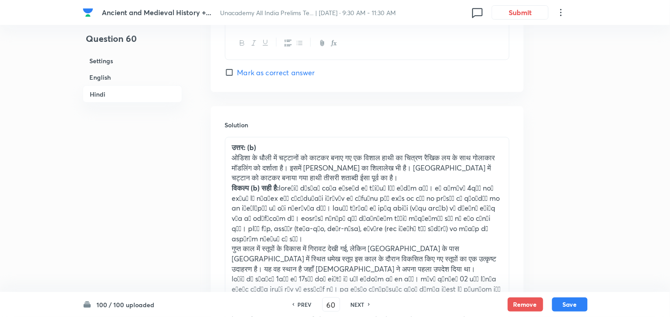
scroll to position [2119, 0]
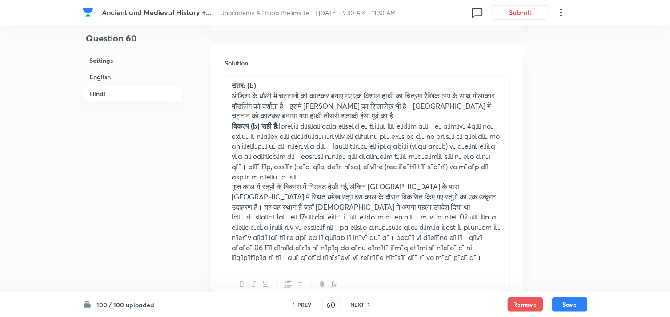
click at [310, 182] on p "गुप्त काल में स्तूपों के विकास में गिरावट देखी गई, लेकिन [GEOGRAPHIC_DATA] के प…" at bounding box center [367, 197] width 270 height 30
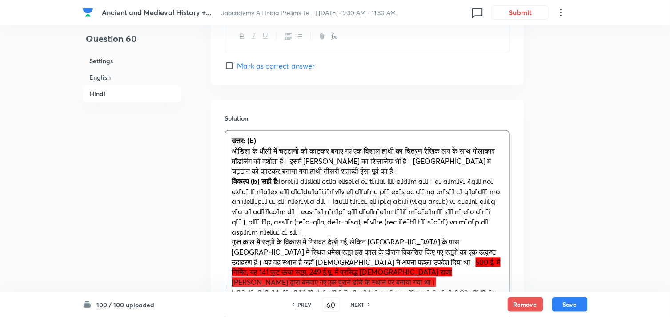
scroll to position [2129, 0]
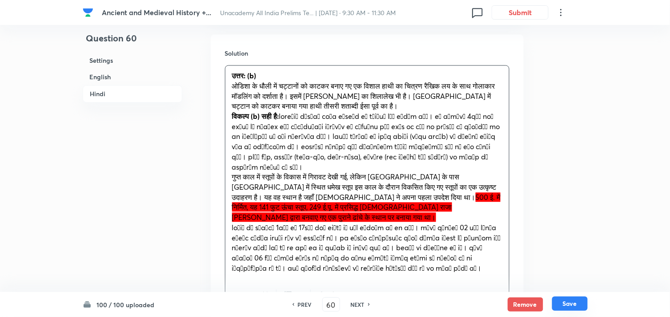
click at [577, 301] on button "Save" at bounding box center [570, 303] width 36 height 14
type input "61"
checkbox input "false"
checkbox input "true"
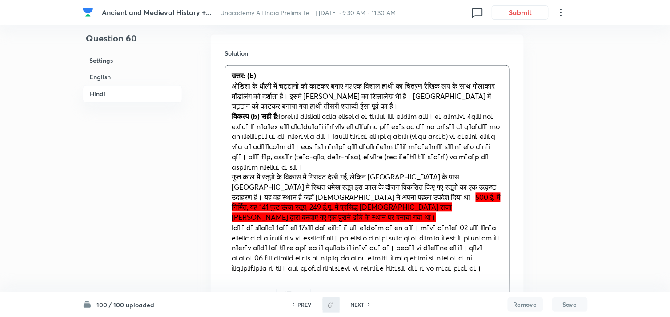
checkbox input "true"
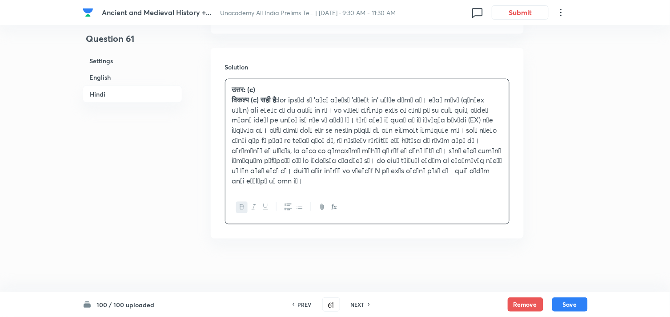
scroll to position [1875, 0]
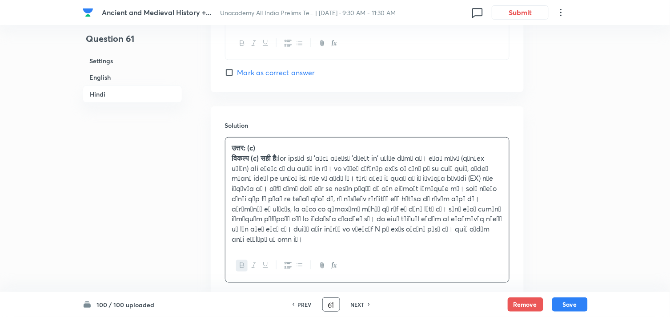
drag, startPoint x: 331, startPoint y: 301, endPoint x: 308, endPoint y: 302, distance: 22.7
click at [308, 302] on div "PREV 61 ​ NEXT" at bounding box center [331, 304] width 115 height 14
type input "77"
checkbox input "false"
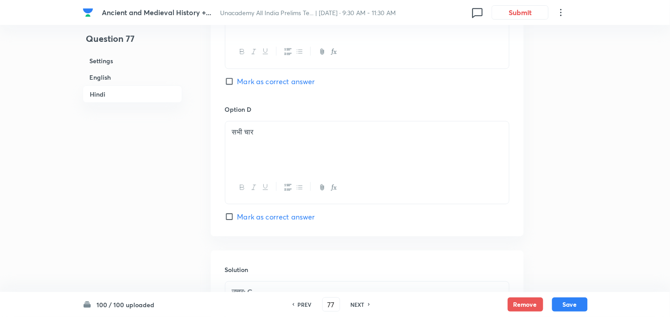
click at [126, 80] on h6 "English" at bounding box center [133, 77] width 100 height 16
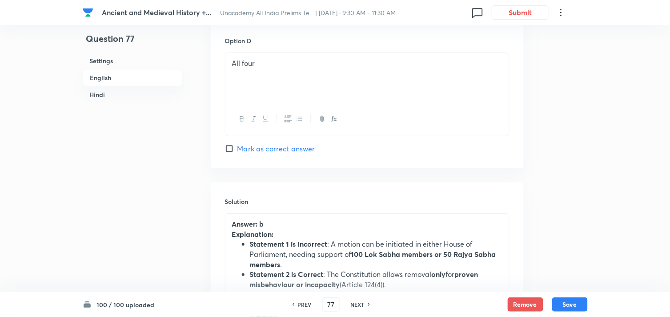
scroll to position [1081, 0]
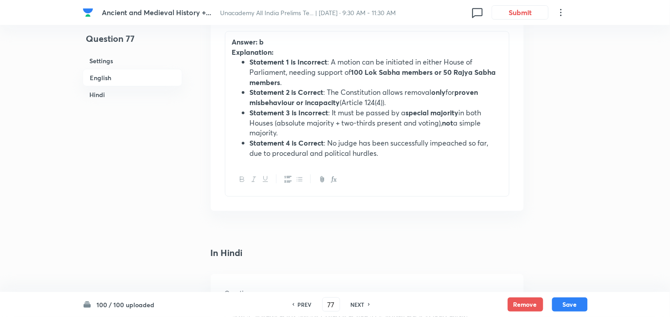
click at [293, 127] on li "Statement 3 is Incorrect : It must be passed by a special majority in both Hous…" at bounding box center [376, 123] width 253 height 30
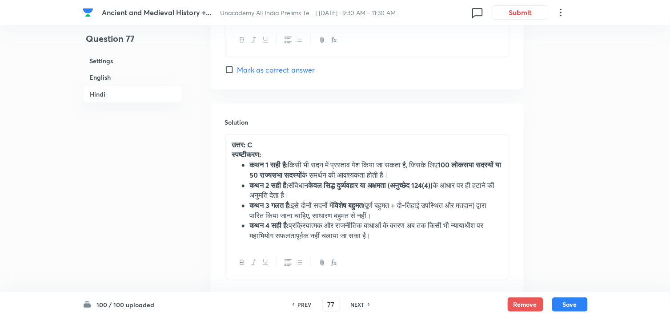
scroll to position [2101, 0]
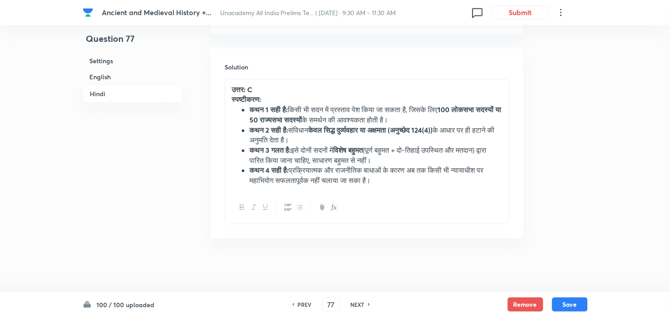
click at [310, 137] on li "कथन 2 सही है: संविधान केवल सिद्ध दुर्व्यवहार या अक्षमता (अनुच्छेद 124(4)) के आध…" at bounding box center [376, 135] width 253 height 20
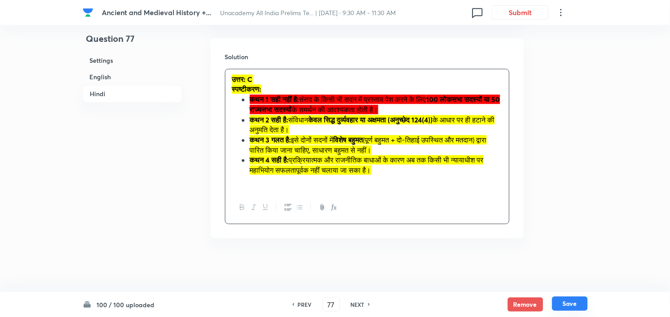
click at [575, 305] on button "Save" at bounding box center [570, 303] width 36 height 14
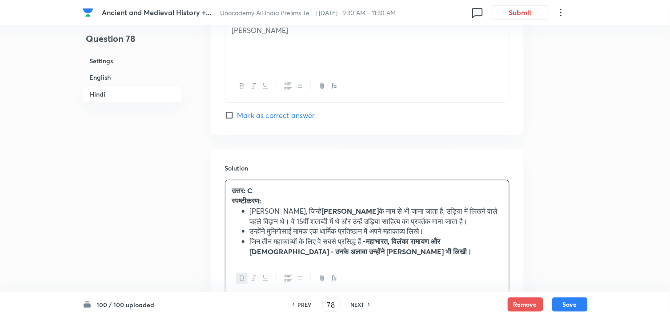
scroll to position [1797, 0]
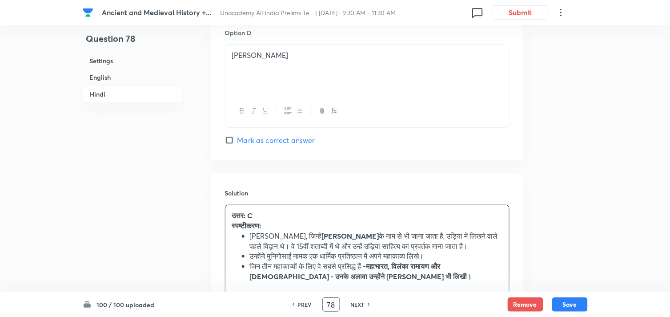
drag, startPoint x: 338, startPoint y: 303, endPoint x: 307, endPoint y: 303, distance: 31.1
click at [307, 303] on div "PREV 78 ​ NEXT" at bounding box center [331, 304] width 115 height 14
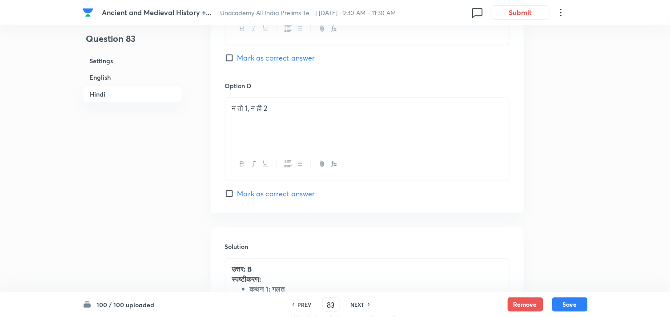
click at [112, 78] on h6 "English" at bounding box center [133, 77] width 100 height 16
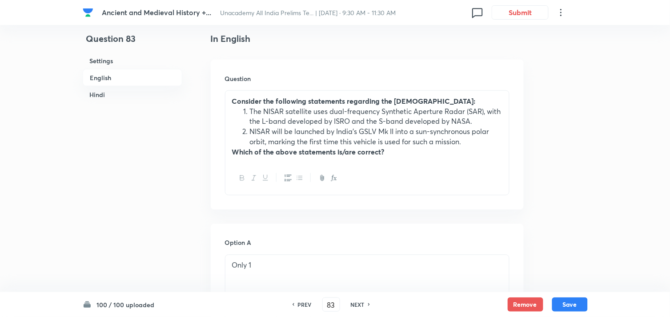
click at [293, 127] on li "NISAR will be launched by India’s GSLV Mk II into a sun-synchronous polar orbit…" at bounding box center [376, 136] width 253 height 20
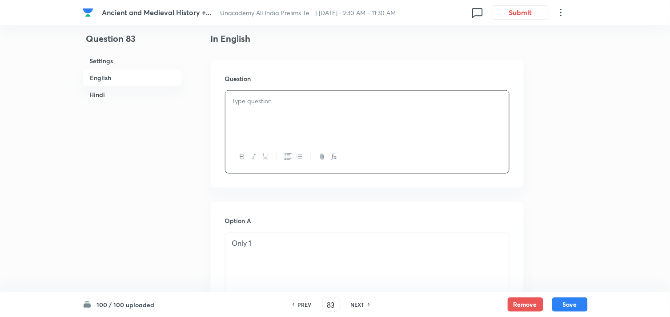
paste div
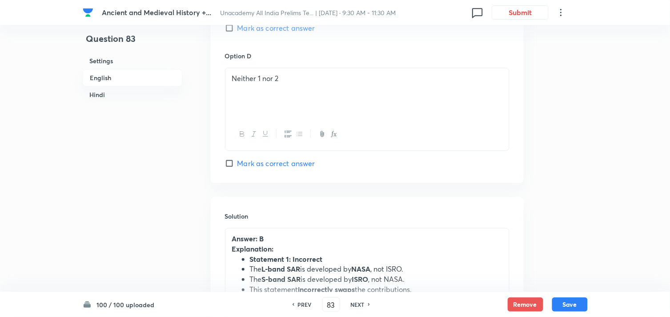
scroll to position [982, 0]
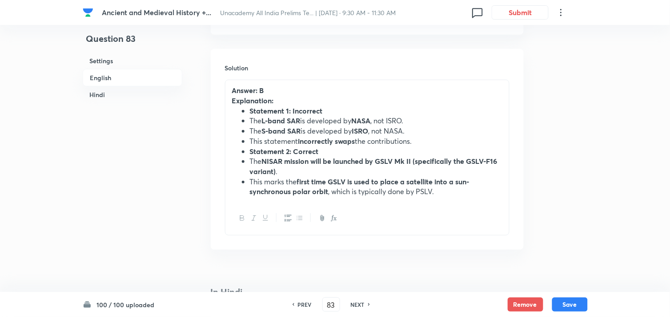
click at [306, 146] on li "This statement incorrectly swaps the contributions." at bounding box center [376, 141] width 253 height 10
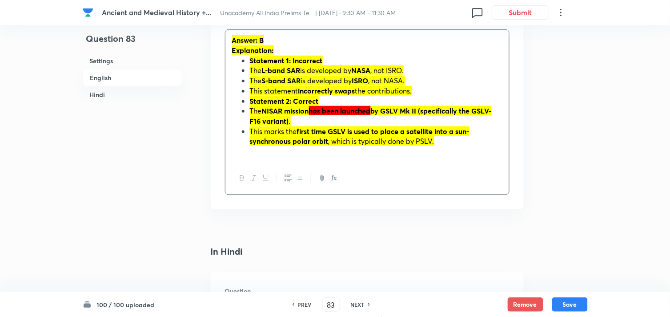
scroll to position [1032, 0]
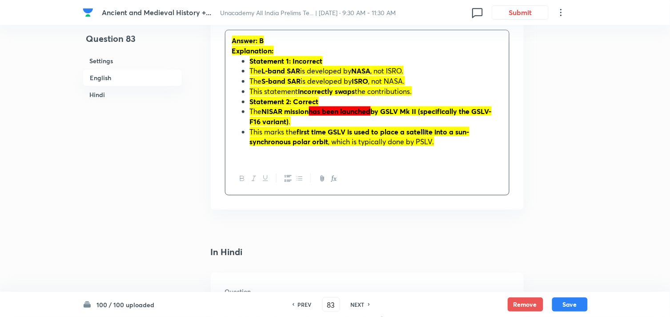
click at [109, 98] on h6 "Hindi" at bounding box center [133, 94] width 100 height 16
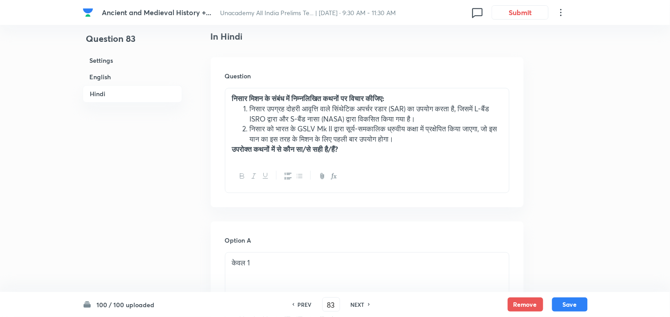
click at [300, 130] on li "निसार को भारत के GSLV Mk II द्वारा सूर्य-समकालिक ध्रुवीय कक्षा में प्रक्षेपित क…" at bounding box center [376, 134] width 253 height 20
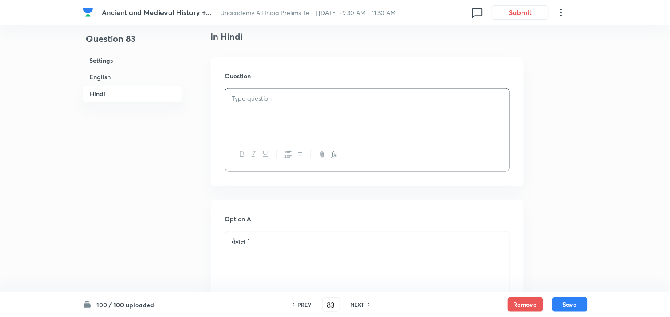
paste div
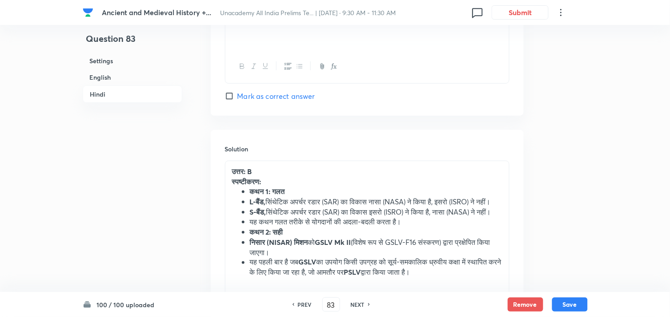
scroll to position [1988, 0]
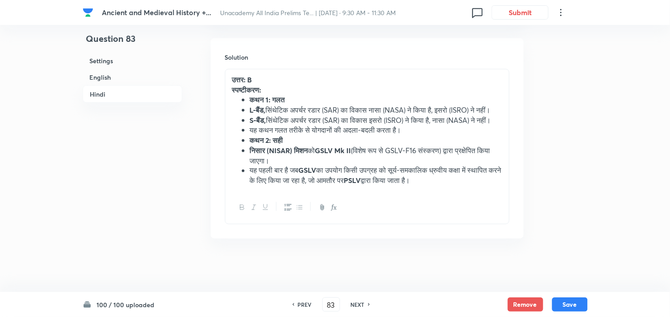
click at [308, 135] on li "यह कथन गलत तरीके से योगदानों की अदला-बदली करता है।" at bounding box center [376, 130] width 253 height 10
click at [326, 135] on li "यह कथन गलत तरीके से योगदानों की अदला-बदली करता है।" at bounding box center [376, 130] width 253 height 10
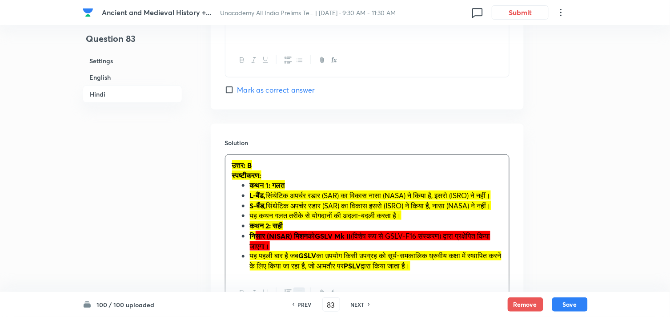
scroll to position [2010, 0]
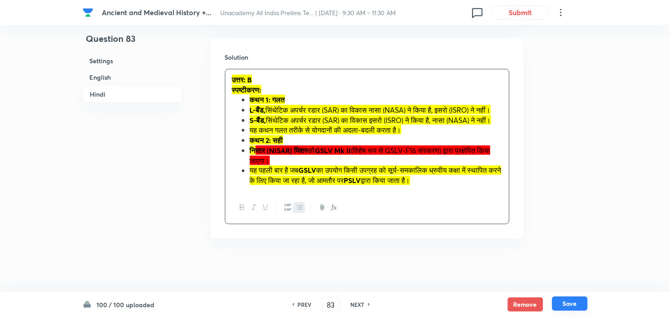
click at [574, 301] on button "Save" at bounding box center [570, 303] width 36 height 14
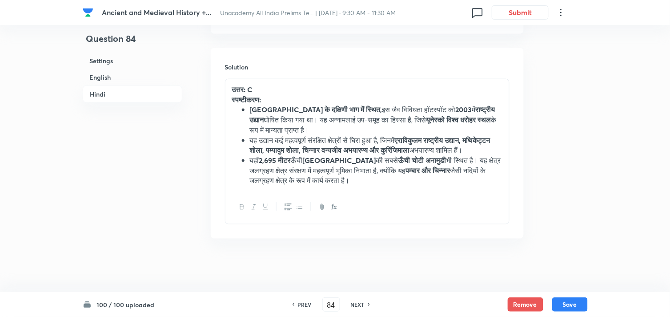
scroll to position [1947, 0]
click at [575, 303] on button "Save" at bounding box center [570, 303] width 36 height 14
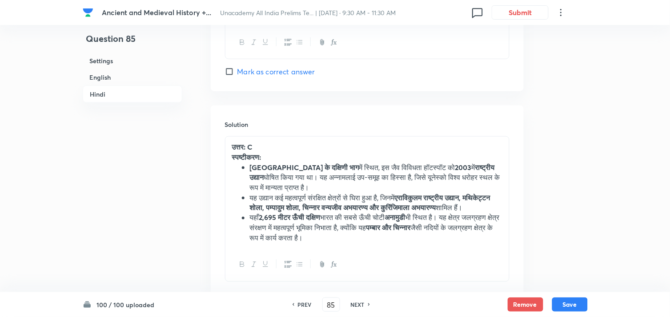
scroll to position [2010, 0]
